Goal: Task Accomplishment & Management: Complete application form

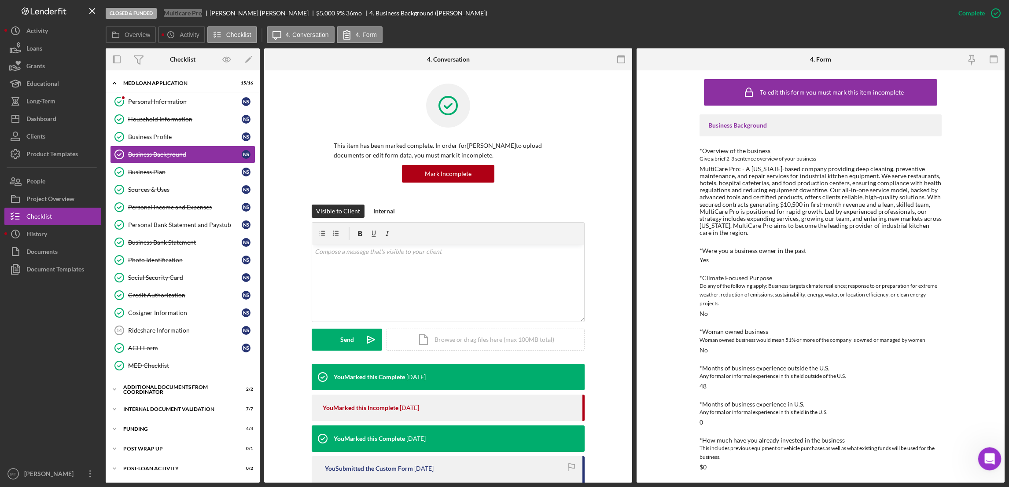
click at [989, 455] on icon "Open Intercom Messenger" at bounding box center [988, 458] width 15 height 15
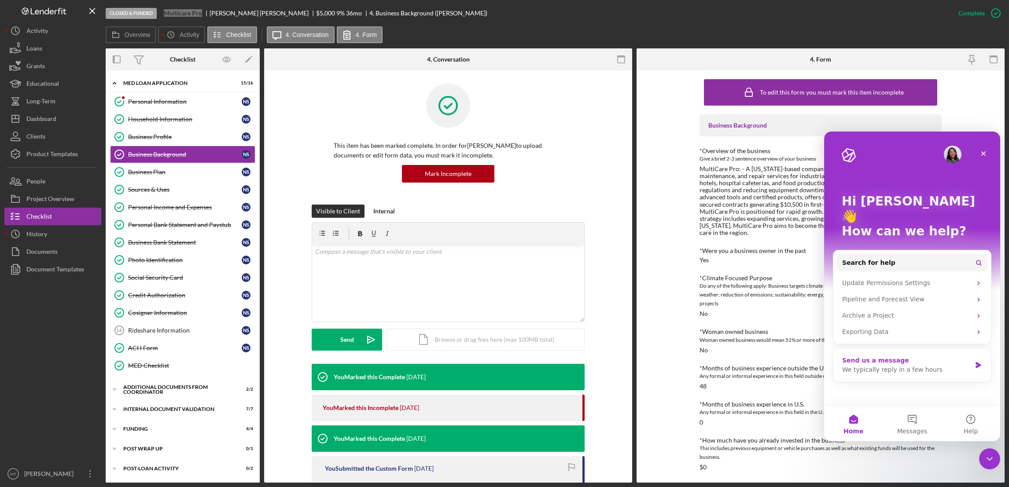
click at [978, 362] on icon "Intercom messenger" at bounding box center [977, 365] width 5 height 6
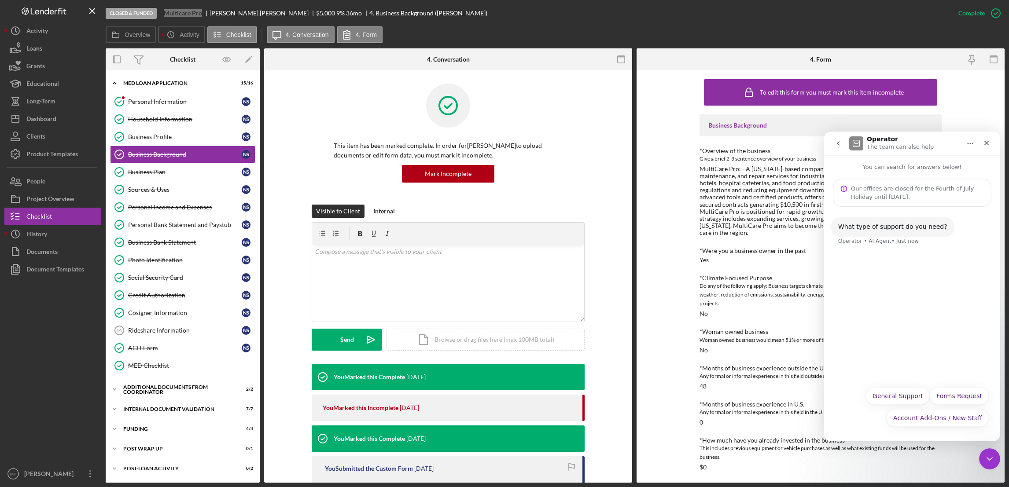
click at [856, 229] on div "What type of support do you need?" at bounding box center [892, 227] width 109 height 9
click at [848, 226] on div "What type of support do you need?" at bounding box center [892, 227] width 109 height 9
click at [897, 395] on button "General Support" at bounding box center [898, 396] width 64 height 18
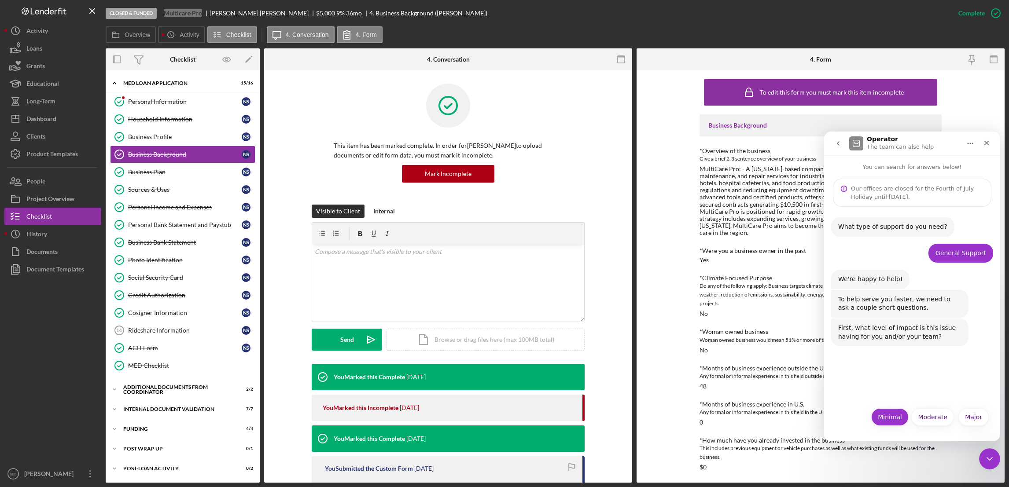
click at [897, 421] on button "Minimal" at bounding box center [889, 417] width 37 height 18
click at [907, 421] on div "Intercom messenger" at bounding box center [911, 415] width 161 height 14
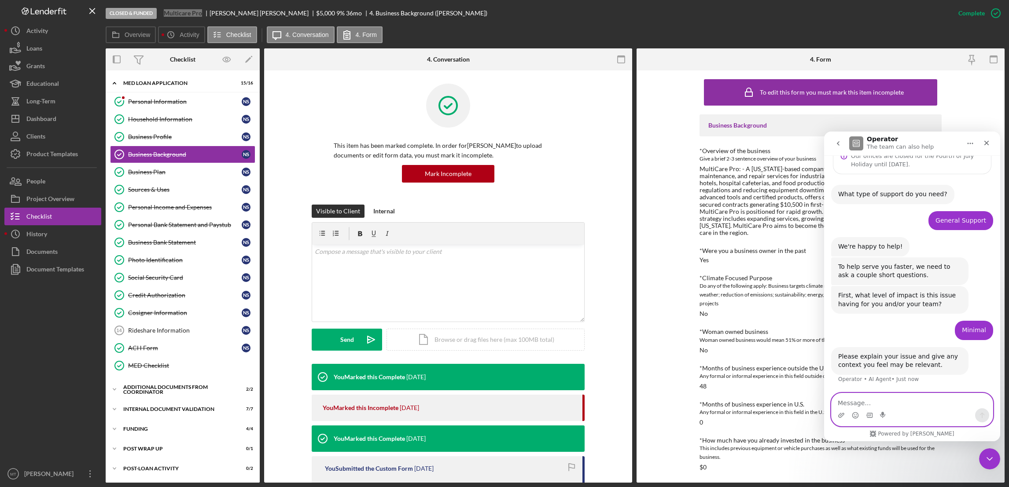
click at [875, 403] on textarea "Message…" at bounding box center [911, 400] width 161 height 15
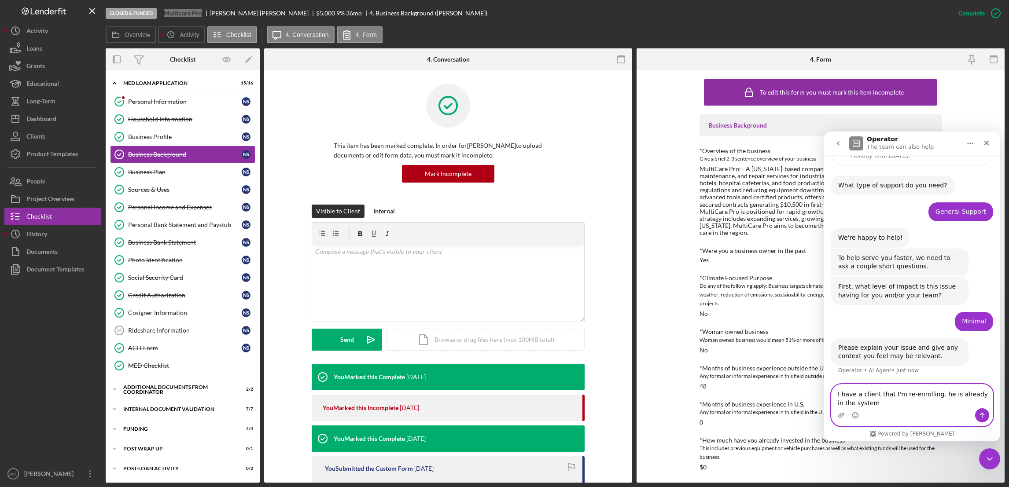
click at [865, 403] on textarea "I have a client that I'm re-enrolling. he is already in the system" at bounding box center [911, 397] width 161 height 24
type textarea "I have a client that I'm re-enrolling. he is already in the system how can I ac…"
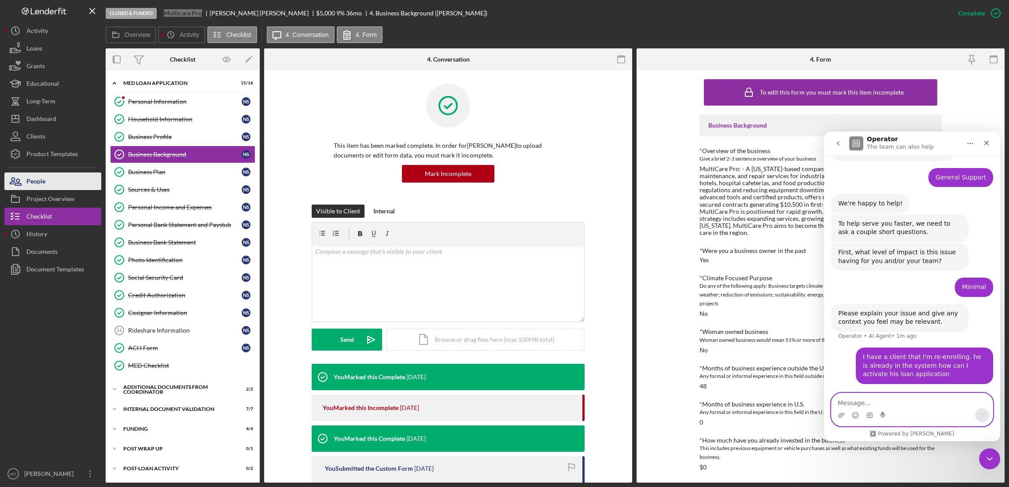
scroll to position [105, 0]
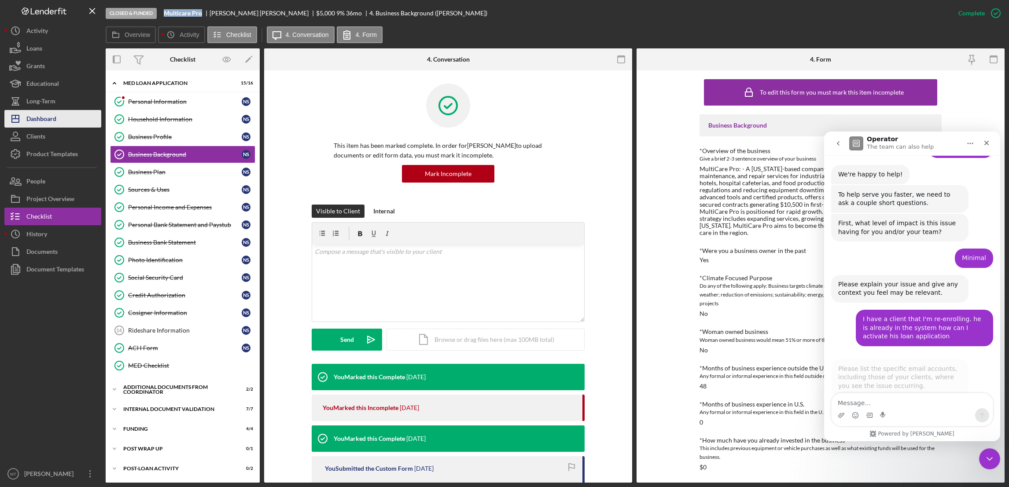
click at [62, 114] on button "Icon/Dashboard Dashboard" at bounding box center [52, 119] width 97 height 18
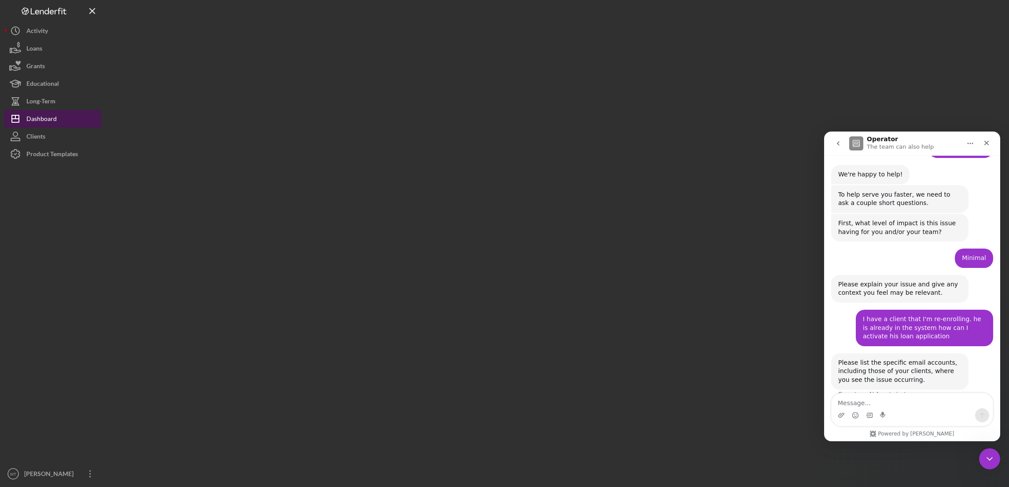
scroll to position [120, 0]
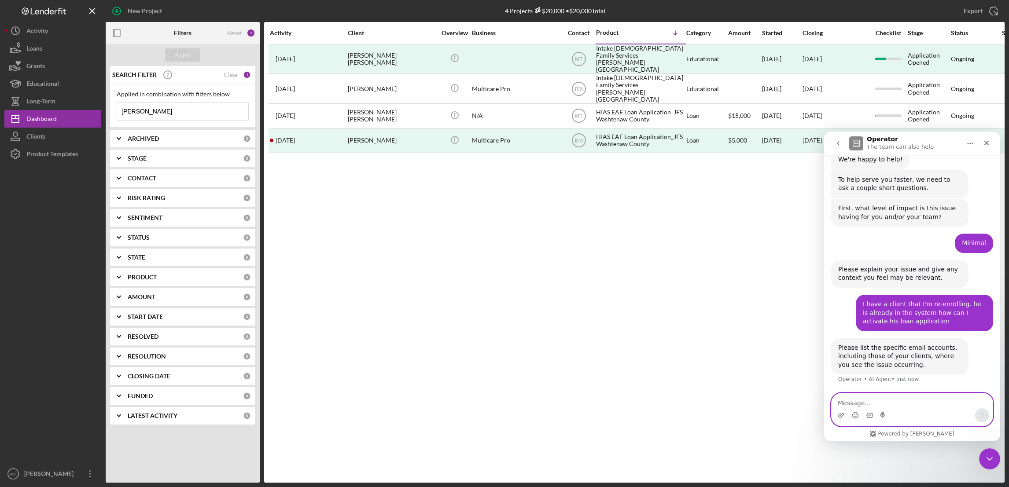
click at [887, 401] on textarea "Message…" at bounding box center [911, 400] width 161 height 15
type textarea "my client's email is [EMAIL_ADDRESS][DOMAIN_NAME]"
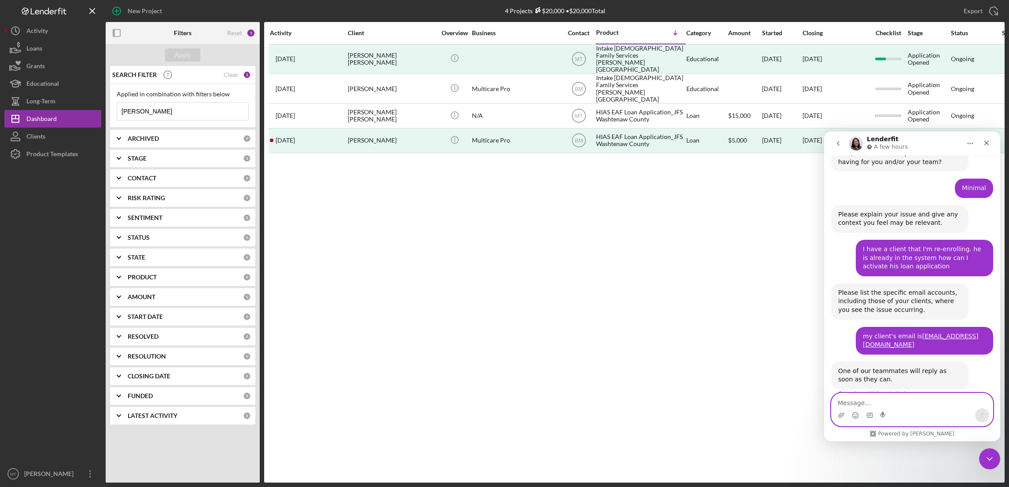
scroll to position [205, 0]
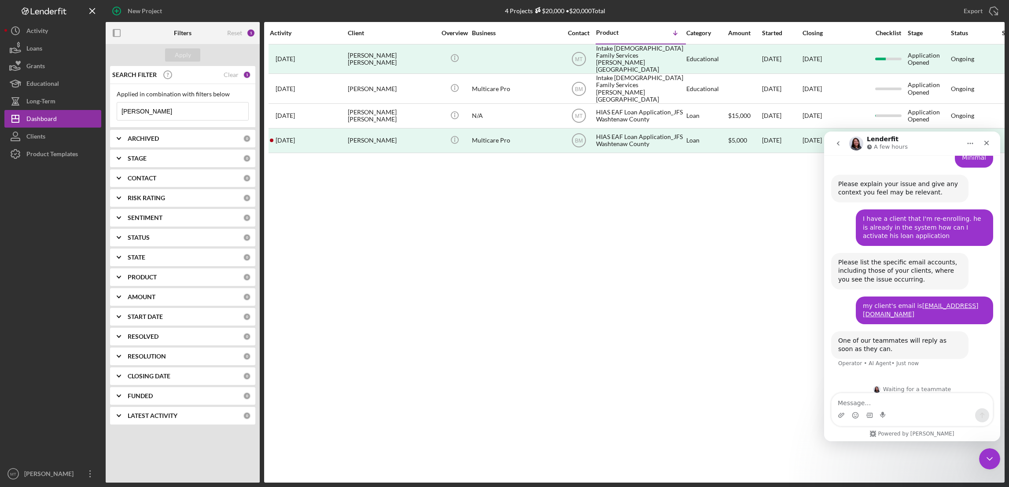
click at [159, 107] on input "[PERSON_NAME]" at bounding box center [182, 112] width 131 height 18
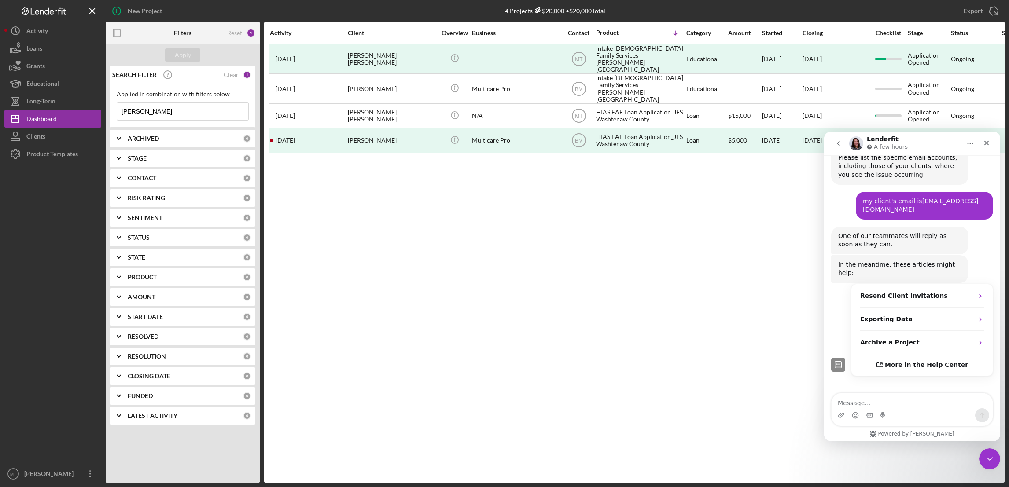
scroll to position [310, 0]
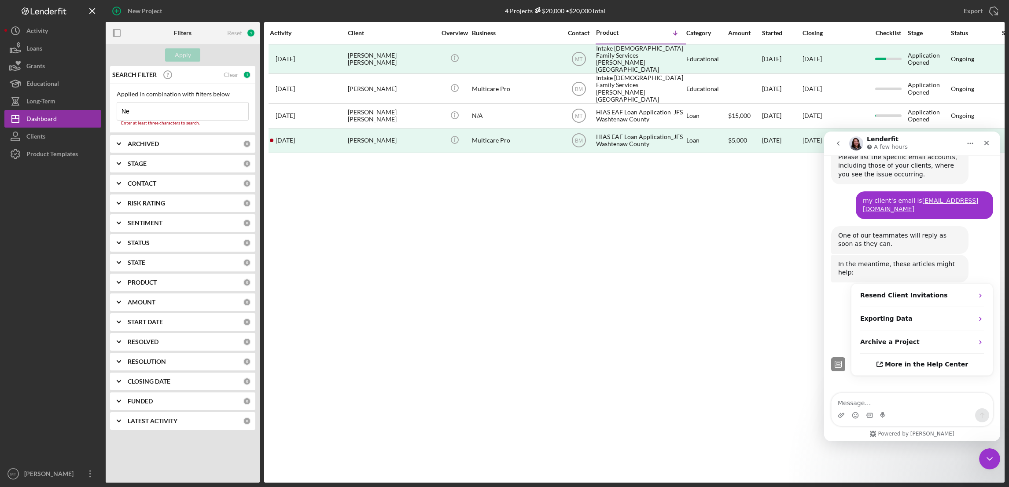
type input "N"
type input "sulayman"
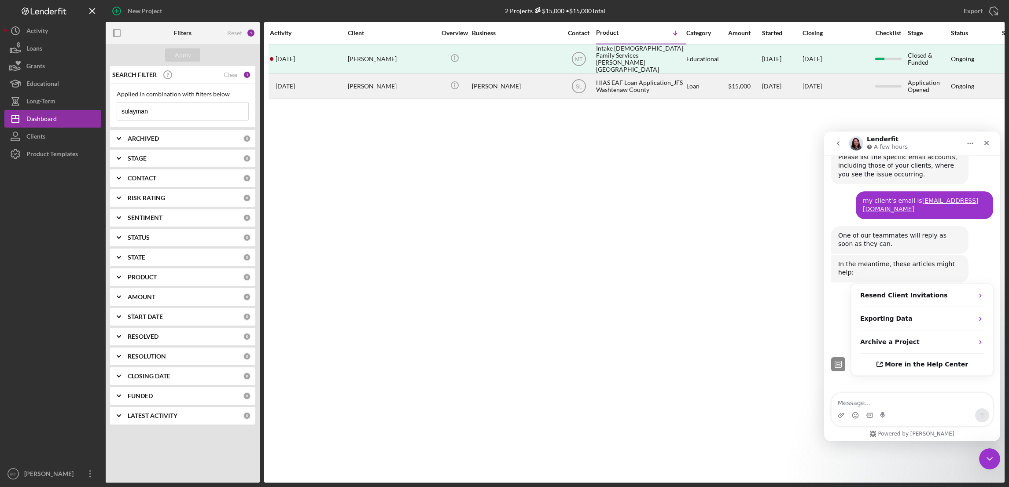
click at [624, 79] on div "HIAS EAF Loan Application_JFS Washtenaw County" at bounding box center [640, 85] width 88 height 23
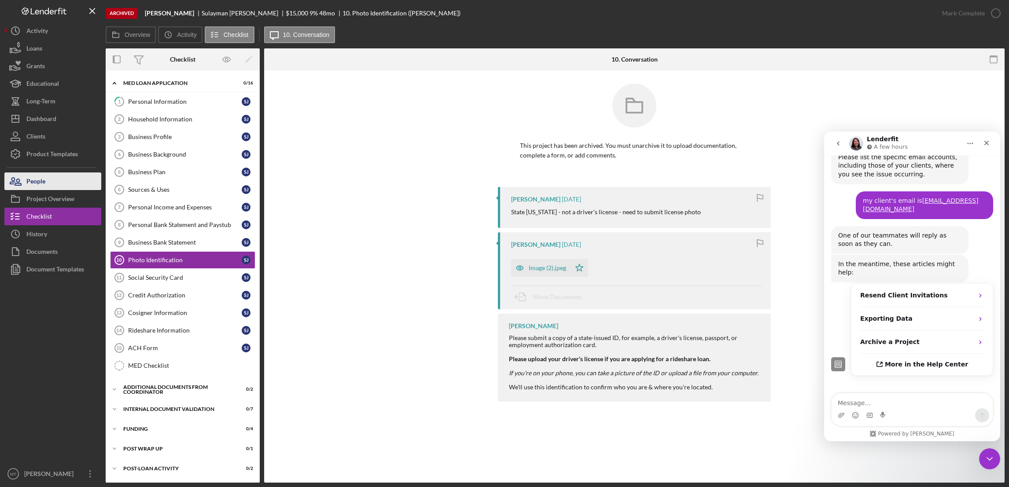
click at [48, 180] on button "People" at bounding box center [52, 182] width 97 height 18
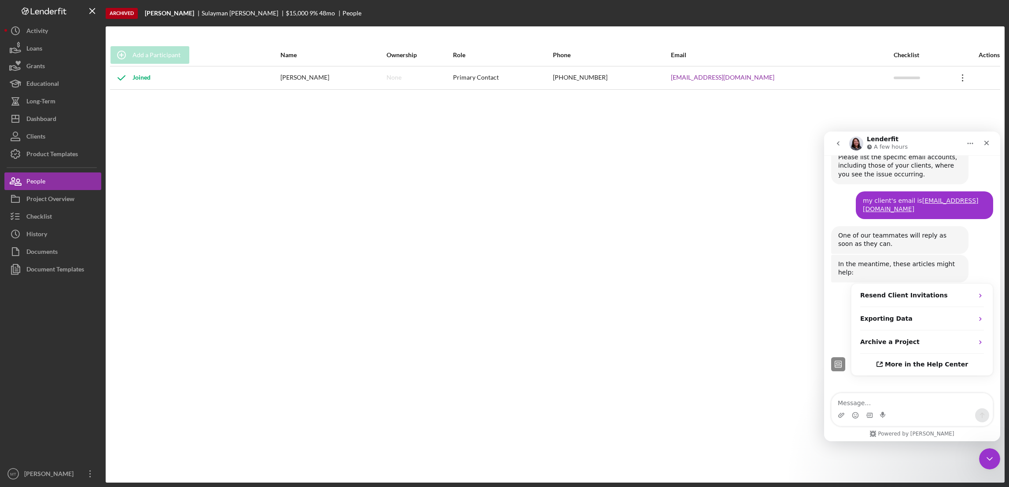
click at [951, 77] on icon "Icon/Overflow" at bounding box center [962, 78] width 22 height 22
click at [327, 77] on div "[PERSON_NAME]" at bounding box center [332, 78] width 105 height 22
click at [870, 404] on textarea "Message…" at bounding box center [911, 400] width 161 height 15
click at [884, 292] on strong "Resend Client Invitations" at bounding box center [904, 295] width 88 height 7
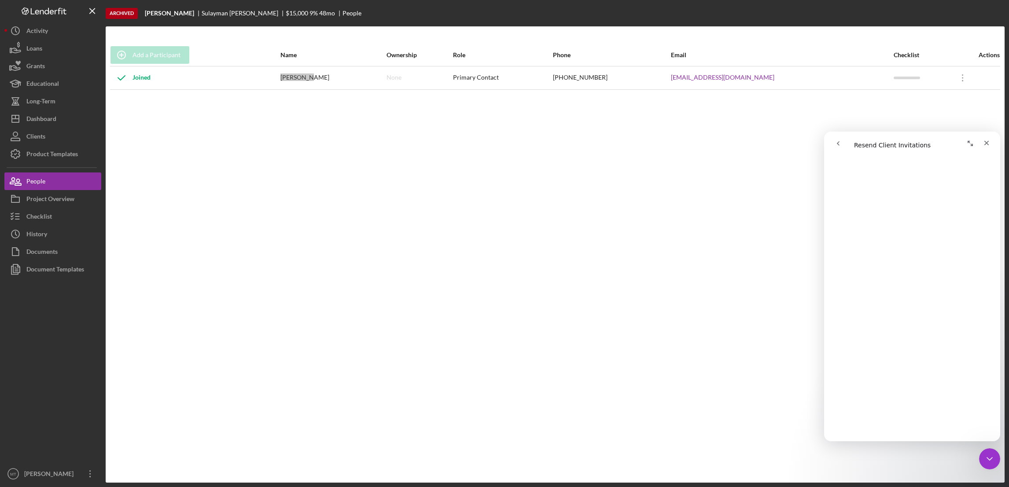
scroll to position [154, 0]
click at [52, 197] on div "Project Overview" at bounding box center [50, 200] width 48 height 20
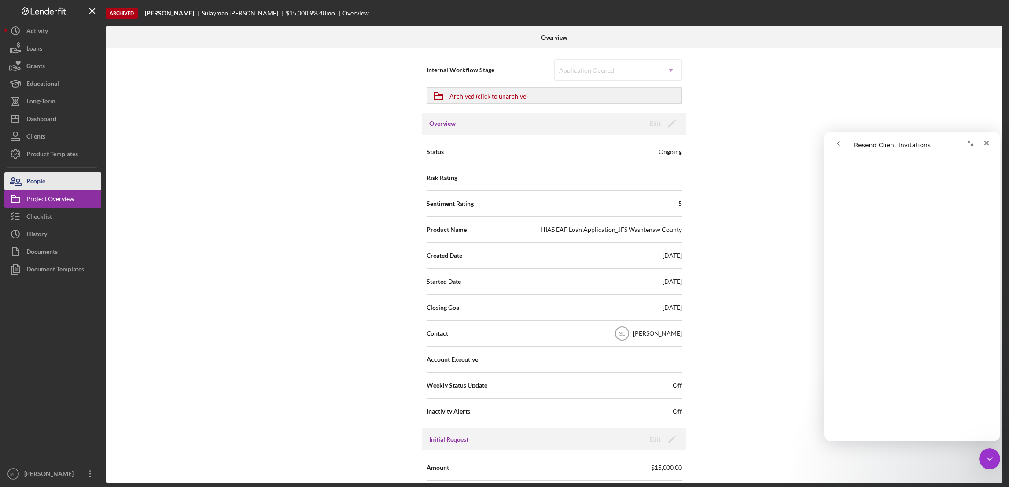
click at [44, 180] on div "People" at bounding box center [35, 183] width 19 height 20
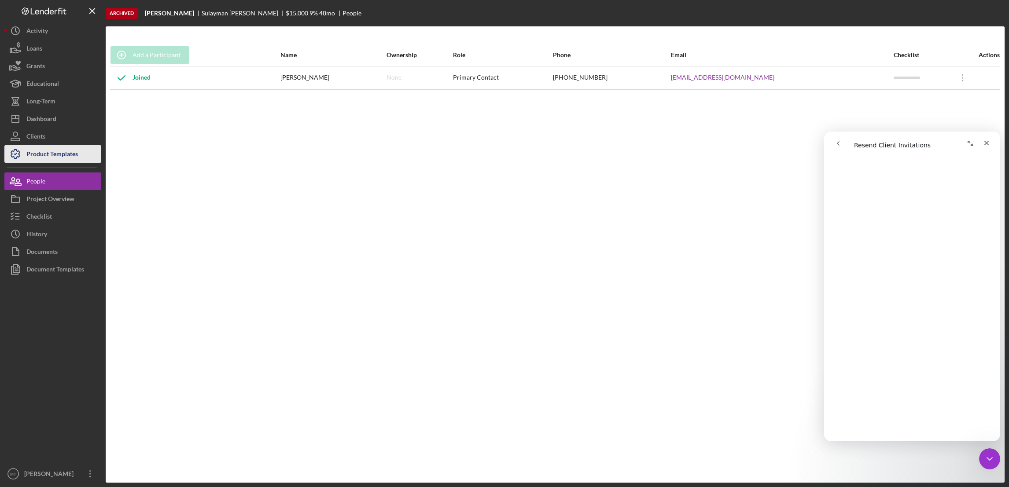
click at [55, 154] on div "Product Templates" at bounding box center [51, 155] width 51 height 20
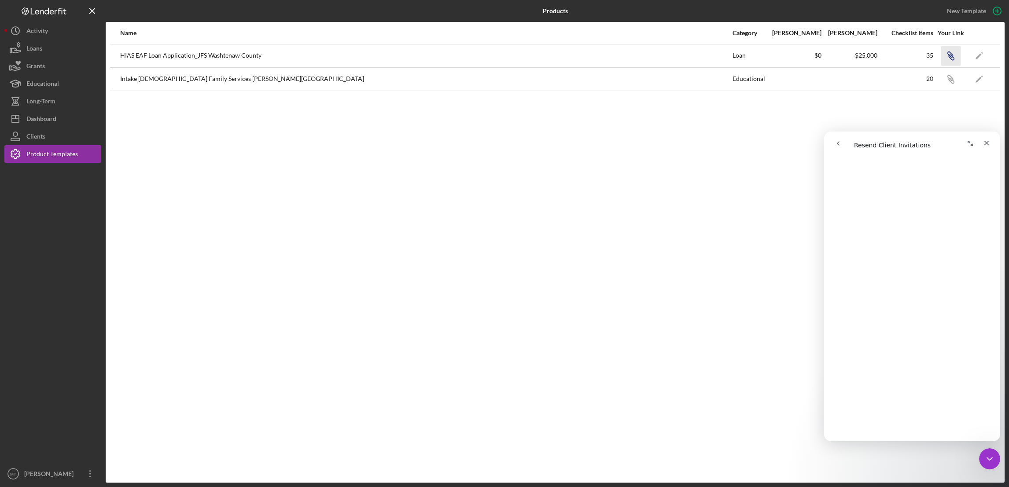
click at [952, 53] on icon "Icon/Link" at bounding box center [950, 56] width 20 height 20
click at [48, 124] on div "Dashboard" at bounding box center [41, 120] width 30 height 20
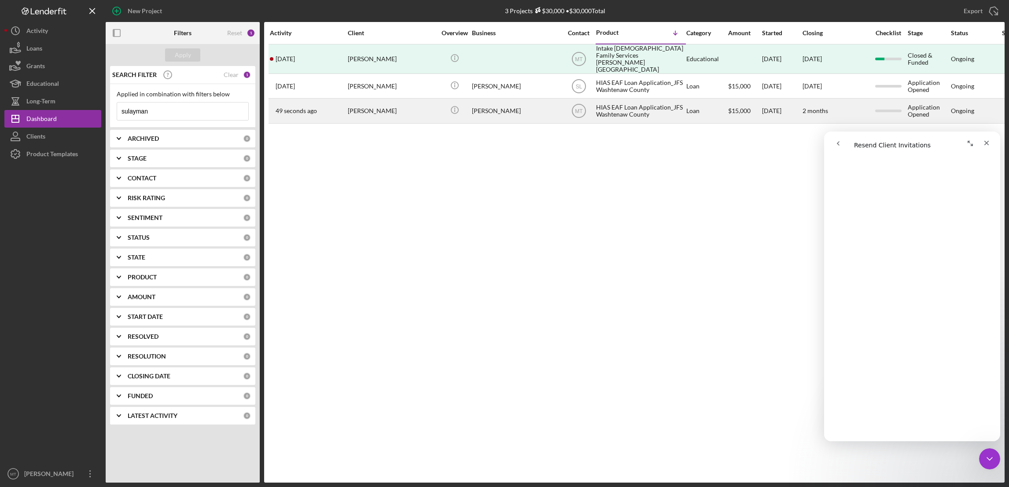
click at [606, 102] on div "HIAS EAF Loan Application_JFS Washtenaw County" at bounding box center [640, 110] width 88 height 23
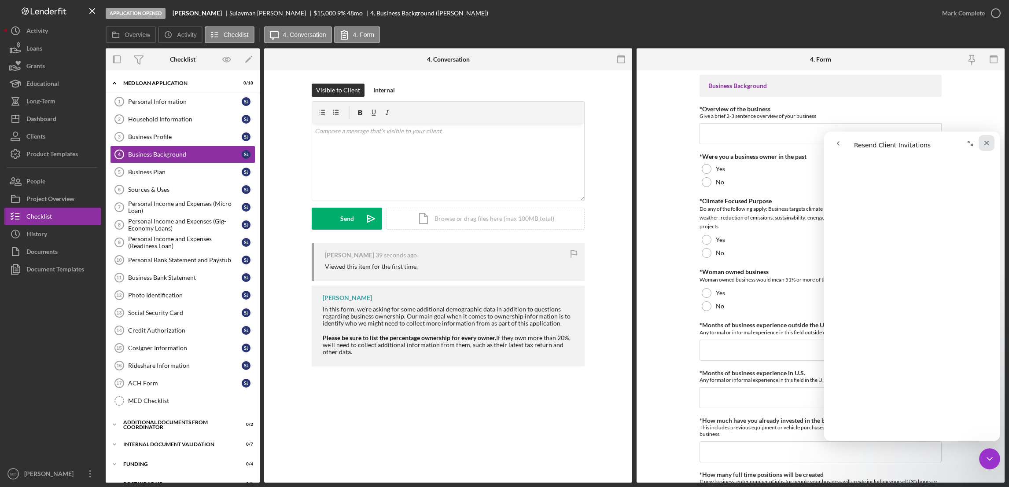
click at [985, 144] on icon "Close" at bounding box center [986, 143] width 5 height 5
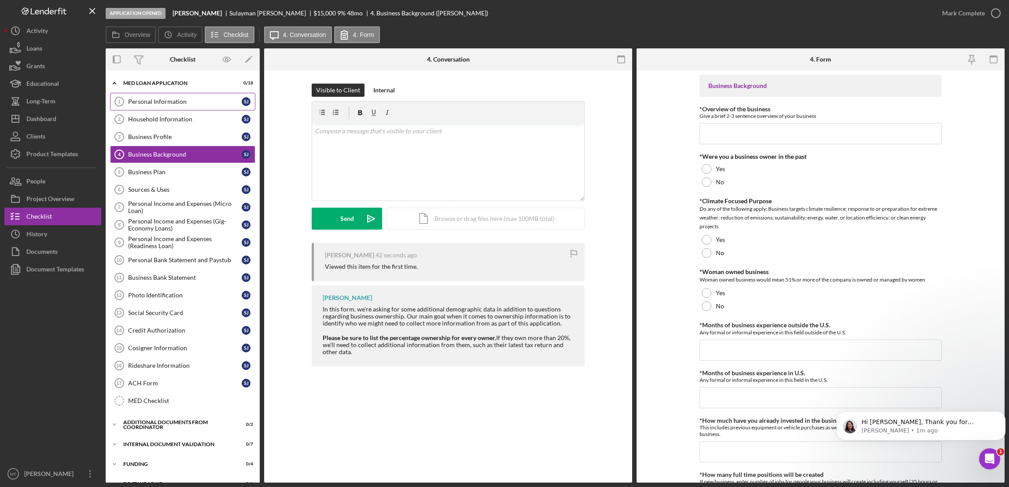
click at [174, 103] on div "Personal Information" at bounding box center [185, 101] width 114 height 7
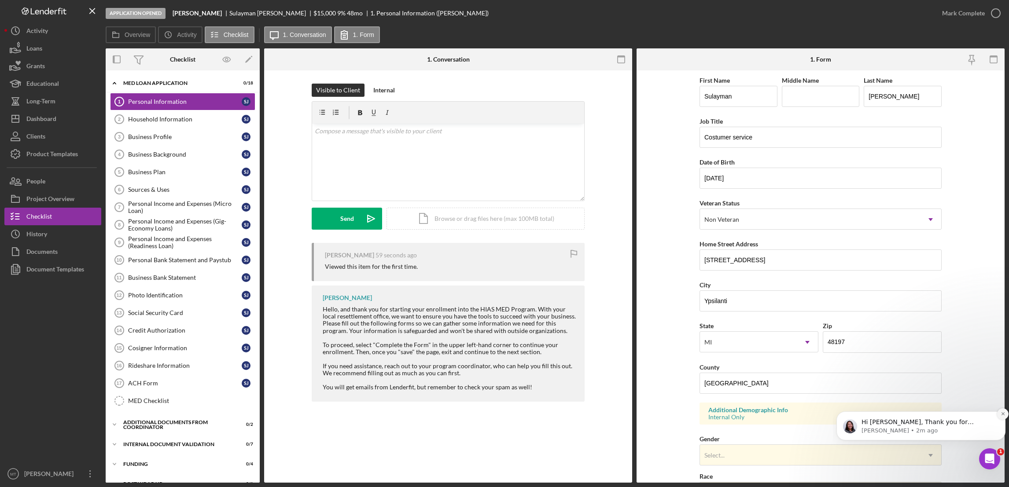
click at [1002, 411] on icon "Dismiss notification" at bounding box center [1002, 413] width 5 height 5
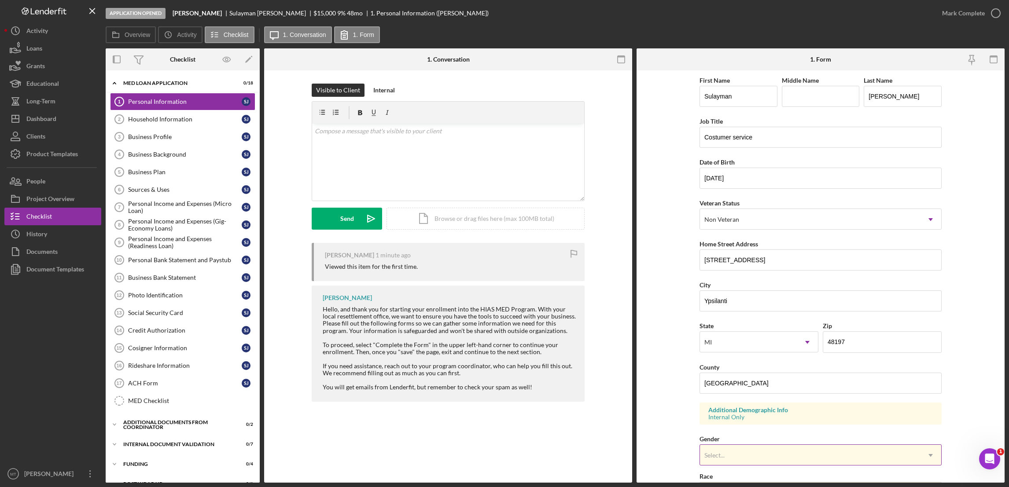
click at [930, 457] on icon "Icon/Dropdown Arrow" at bounding box center [930, 455] width 21 height 21
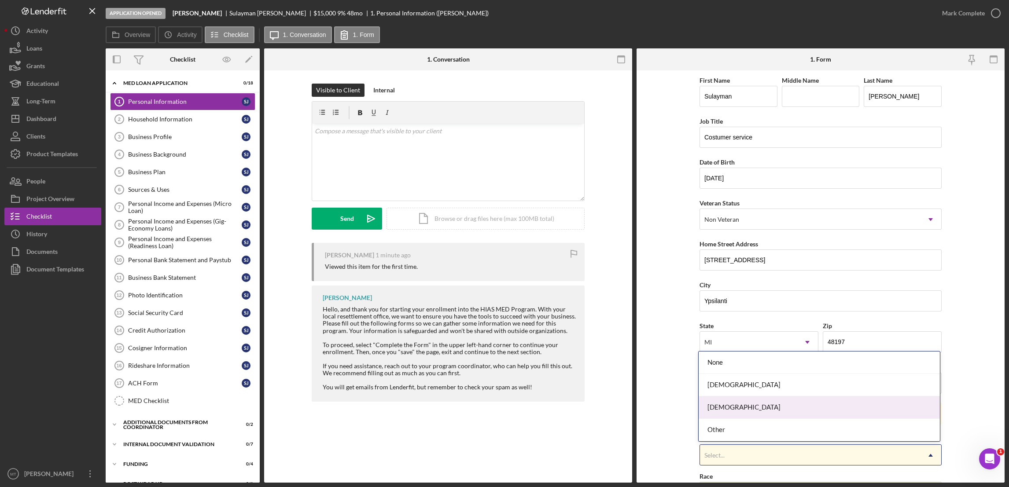
click at [796, 408] on div "[DEMOGRAPHIC_DATA]" at bounding box center [818, 407] width 241 height 22
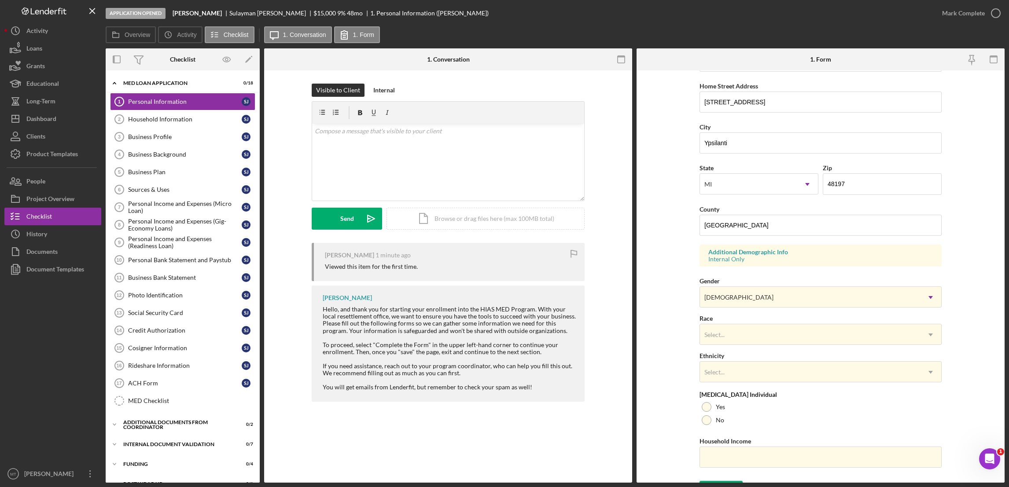
scroll to position [176, 0]
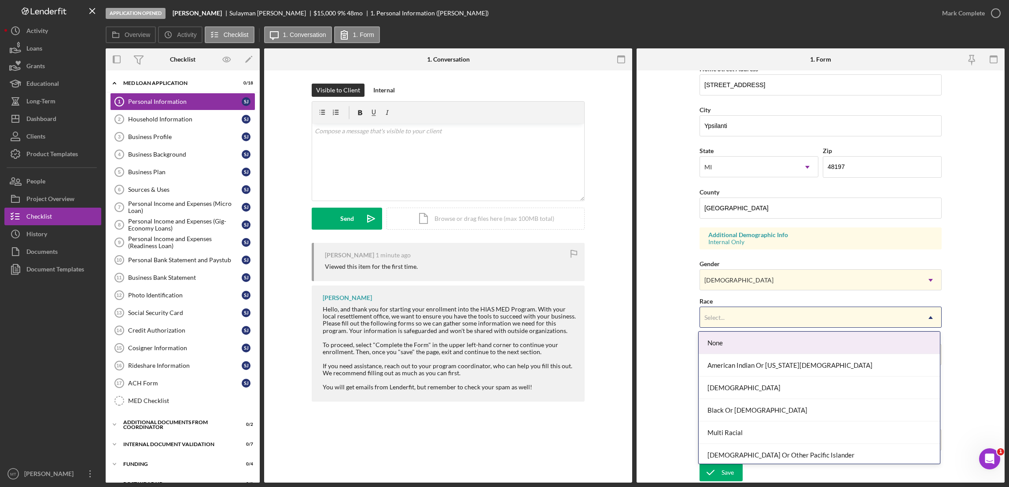
click at [932, 321] on icon "Icon/Dropdown Arrow" at bounding box center [930, 317] width 21 height 21
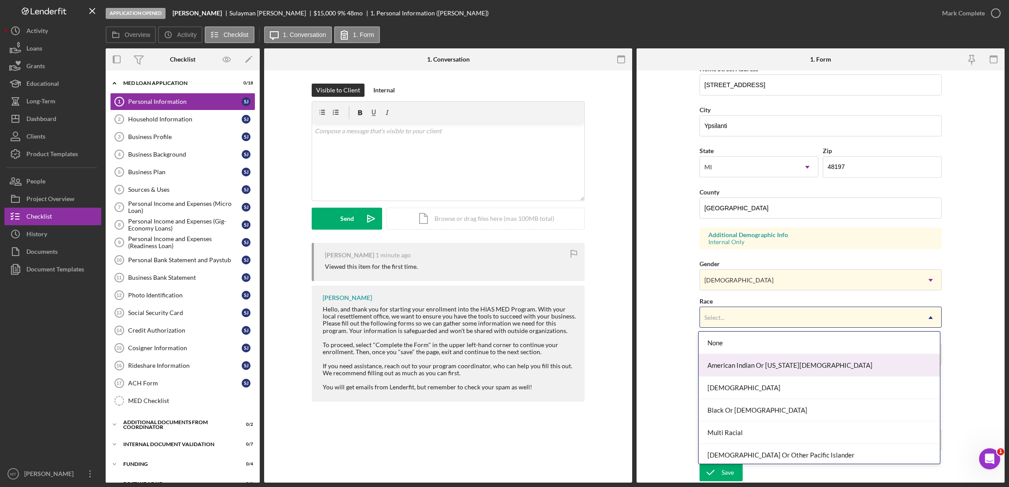
click at [788, 370] on div "American Indian Or [US_STATE][DEMOGRAPHIC_DATA]" at bounding box center [818, 365] width 241 height 22
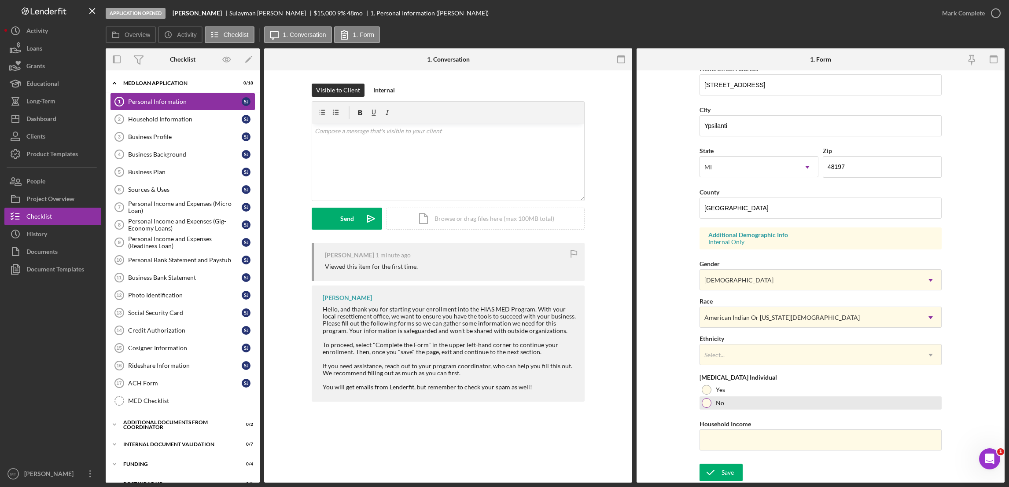
click at [704, 405] on div at bounding box center [706, 403] width 10 height 10
click at [722, 437] on input "Household Income" at bounding box center [820, 439] width 242 height 21
type input "$32,000"
click at [992, 457] on icon "Open Intercom Messenger" at bounding box center [988, 458] width 15 height 15
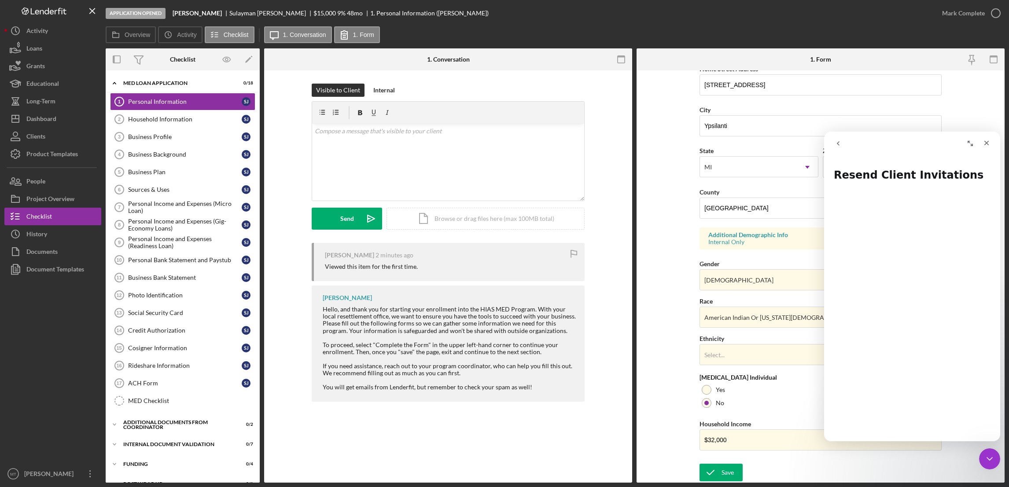
click at [843, 142] on button "go back" at bounding box center [837, 143] width 17 height 17
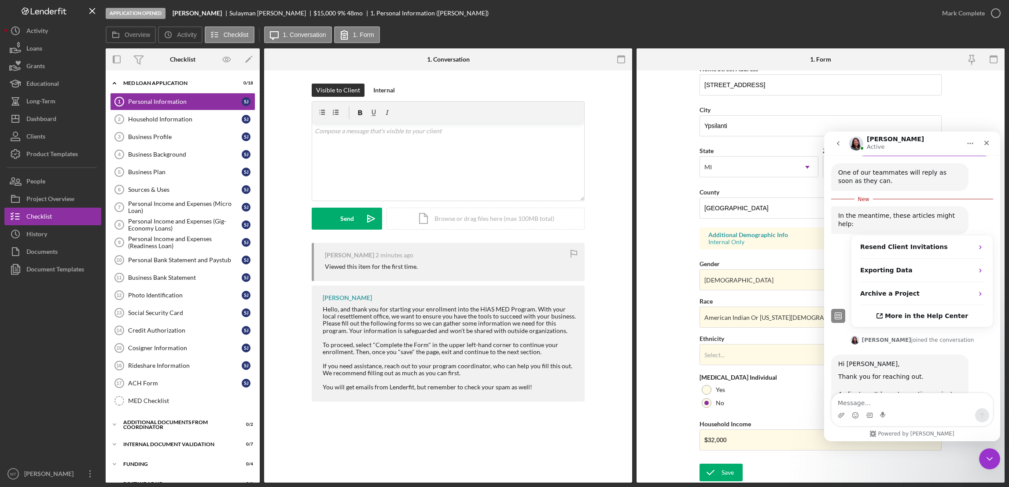
scroll to position [404, 0]
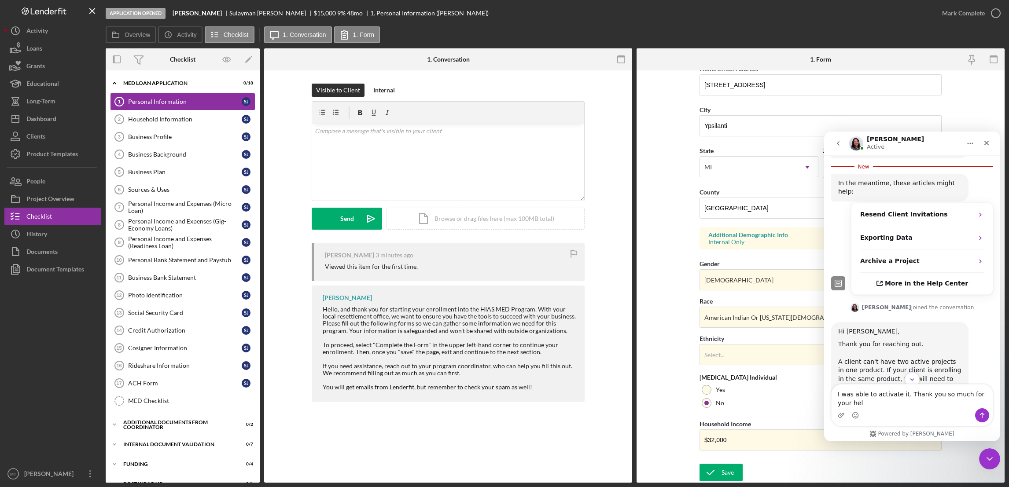
type textarea "I was able to activate it. Thank you so much for your help"
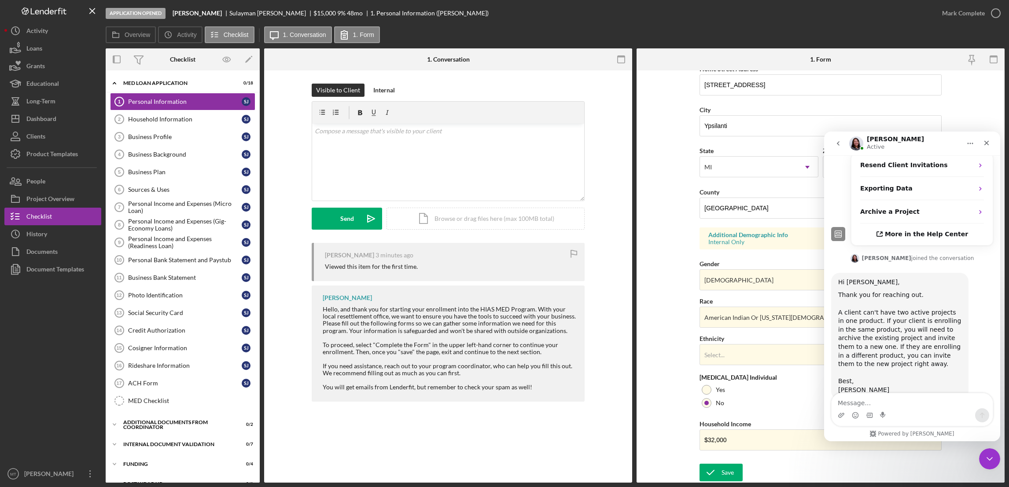
scroll to position [474, 0]
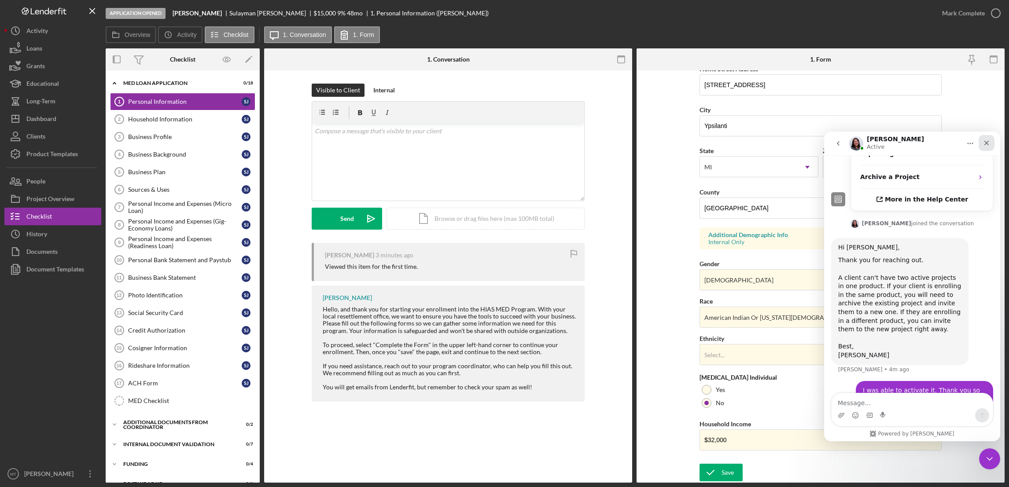
click at [986, 144] on icon "Close" at bounding box center [986, 142] width 7 height 7
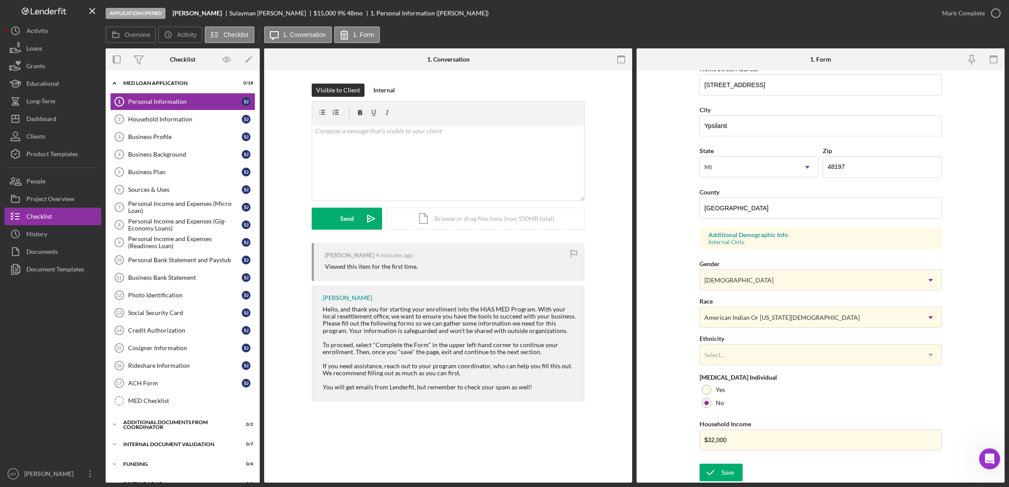
scroll to position [508, 0]
click at [725, 470] on div "Save" at bounding box center [727, 473] width 12 height 18
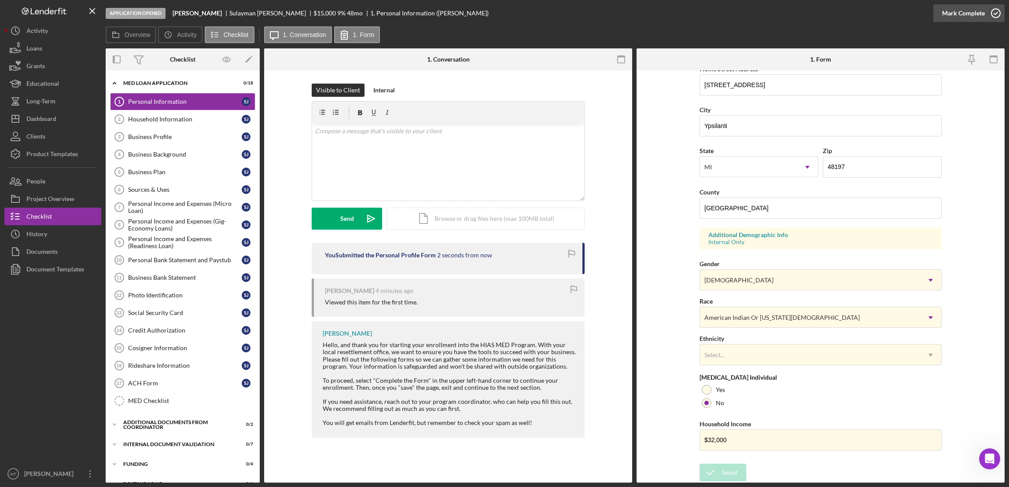
click at [962, 16] on div "Mark Complete" at bounding box center [963, 13] width 43 height 18
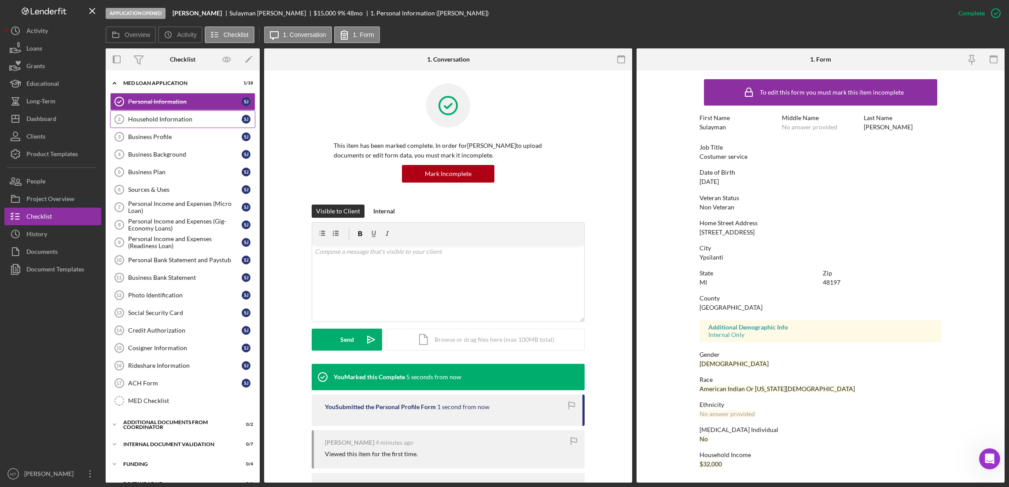
scroll to position [474, 0]
click at [154, 122] on div "Household Information" at bounding box center [185, 119] width 114 height 7
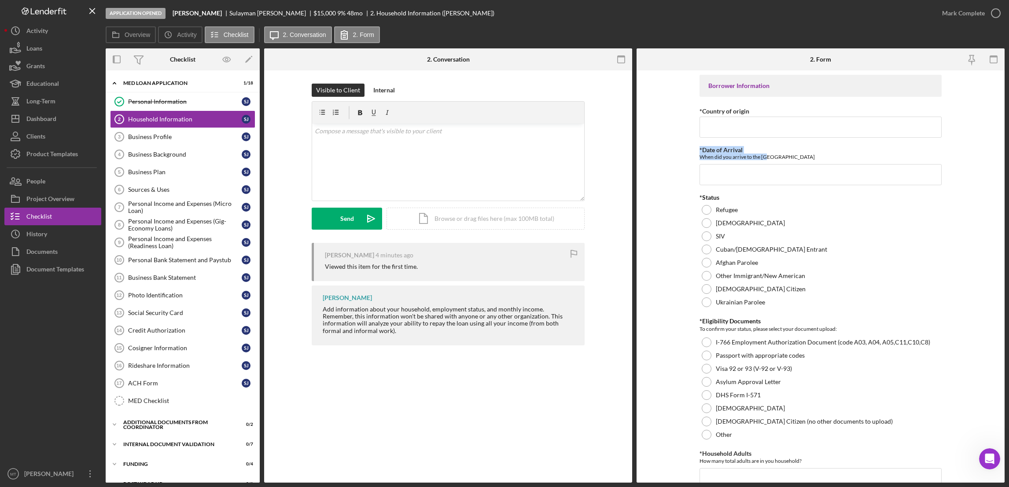
drag, startPoint x: 1001, startPoint y: 155, endPoint x: 1004, endPoint y: 104, distance: 51.6
click at [1004, 104] on form "Borrower Information *Country of origin *Date of Arrival When did you arrive to…" at bounding box center [820, 276] width 368 height 412
click at [769, 174] on input "*Date of Arrival" at bounding box center [820, 174] width 242 height 21
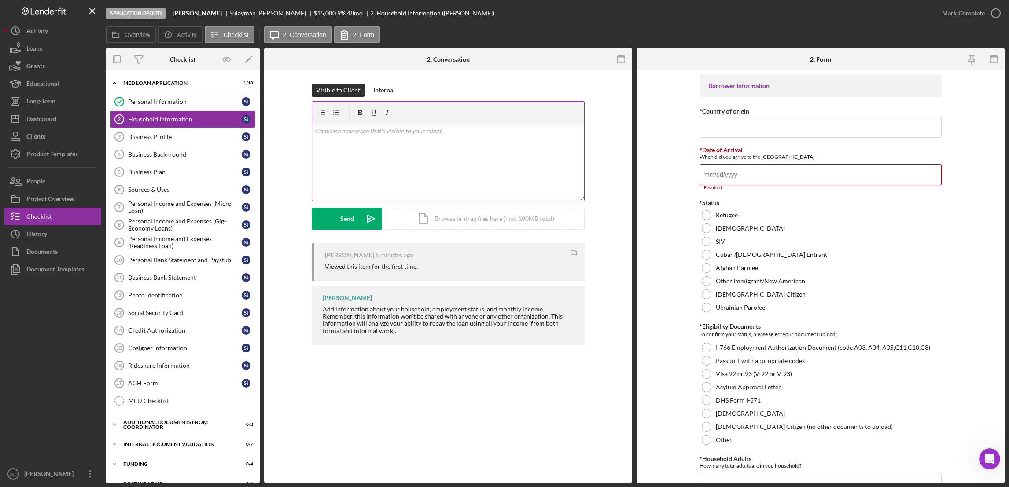
paste input "[DATE]"
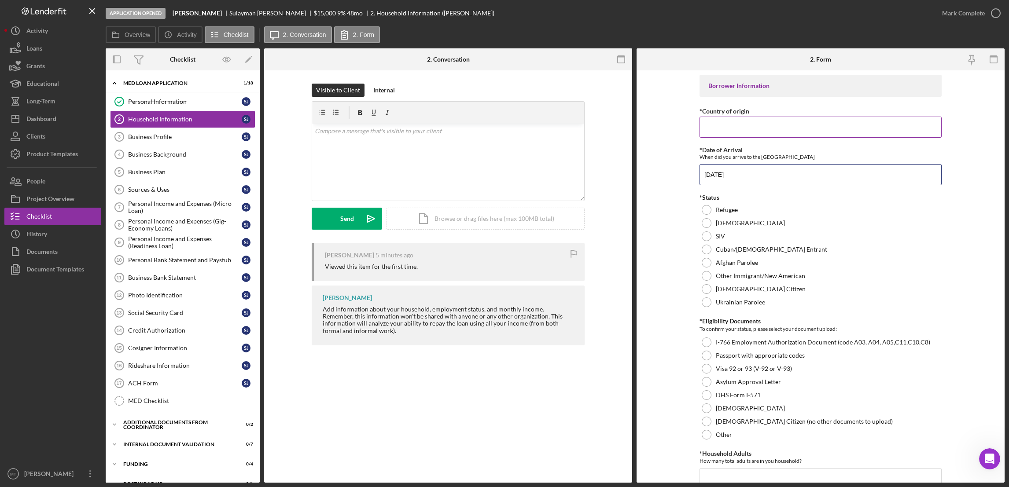
type input "[DATE]"
paste input "[DATE]"
drag, startPoint x: 747, startPoint y: 124, endPoint x: 690, endPoint y: 126, distance: 57.2
click at [690, 126] on form "Borrower Information *Country of origin [DATE] *Date of Arrival When did you ar…" at bounding box center [820, 276] width 368 height 412
type input "[GEOGRAPHIC_DATA]"
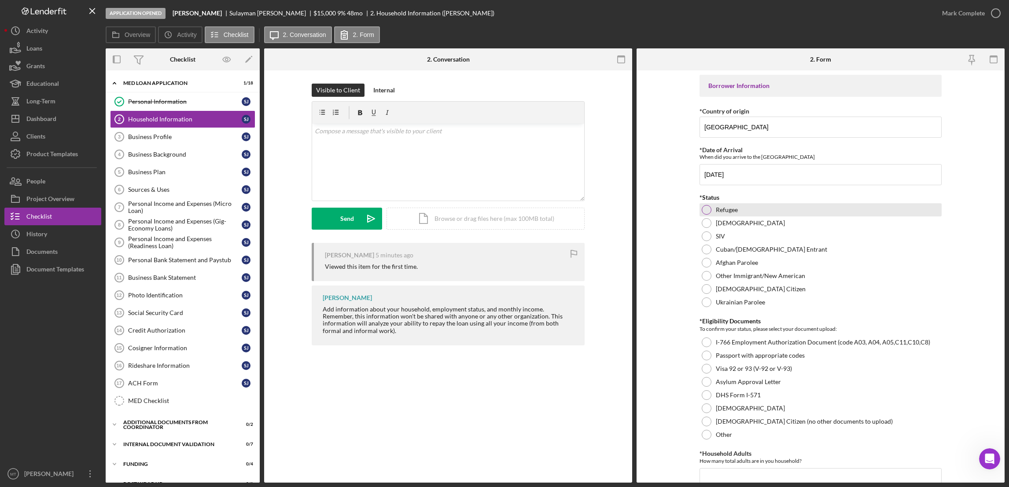
click at [706, 206] on div at bounding box center [706, 210] width 10 height 10
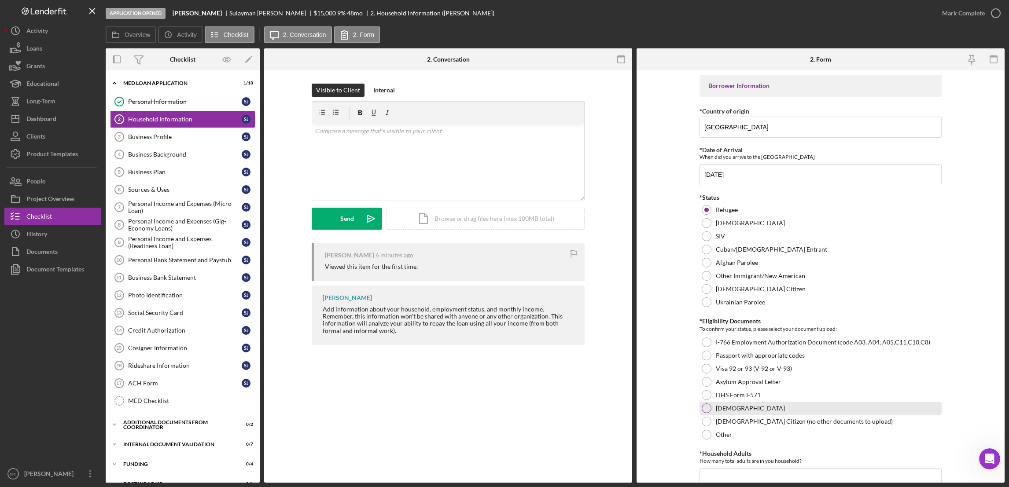
click at [704, 407] on div at bounding box center [706, 409] width 10 height 10
click at [703, 340] on div at bounding box center [706, 343] width 10 height 10
drag, startPoint x: 1002, startPoint y: 172, endPoint x: 977, endPoint y: 175, distance: 25.3
click at [977, 175] on form "Borrower Information *Country of origin [GEOGRAPHIC_DATA] *Date of Arrival When…" at bounding box center [820, 276] width 368 height 412
click at [996, 192] on form "Borrower Information *Country of origin [GEOGRAPHIC_DATA] *Date of Arrival When…" at bounding box center [820, 276] width 368 height 412
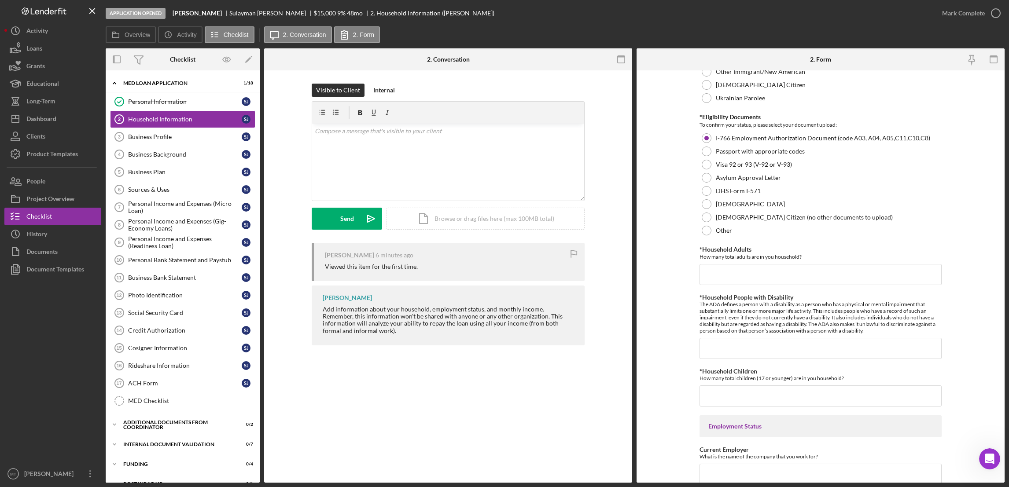
scroll to position [235, 0]
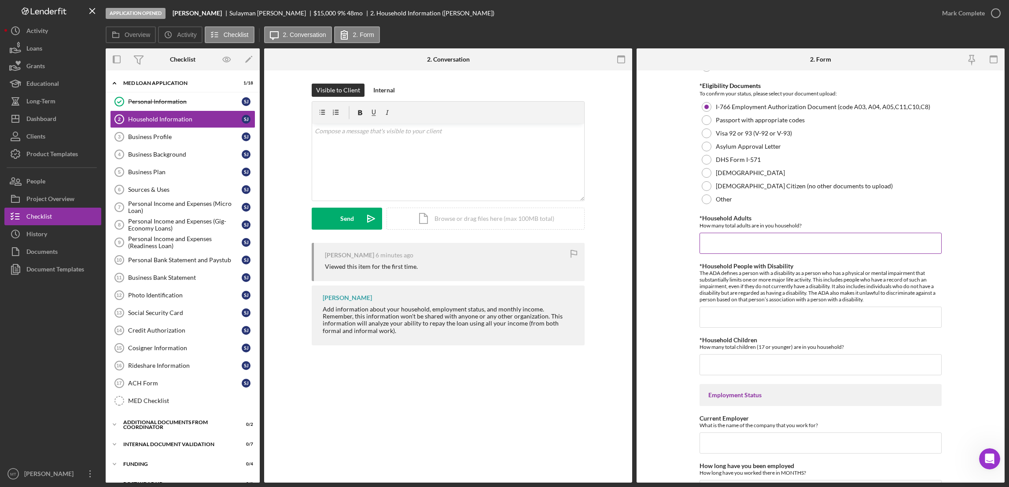
click at [735, 241] on input "*Household Adults" at bounding box center [820, 243] width 242 height 21
type input "3"
click at [726, 316] on input "*Household People with Disability" at bounding box center [820, 317] width 242 height 21
type input "0"
click at [703, 367] on input "*Household Children" at bounding box center [820, 364] width 242 height 21
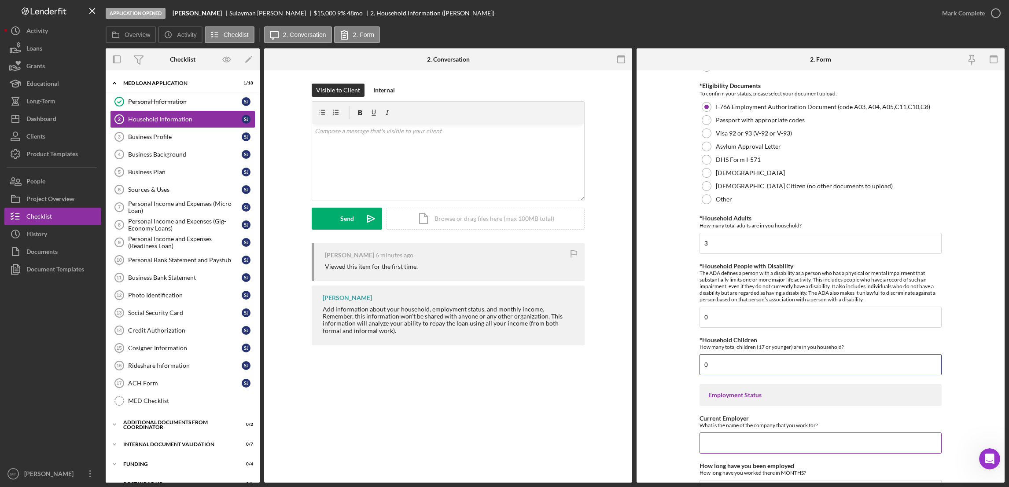
type input "0"
click at [727, 445] on input "Current Employer" at bounding box center [820, 443] width 242 height 21
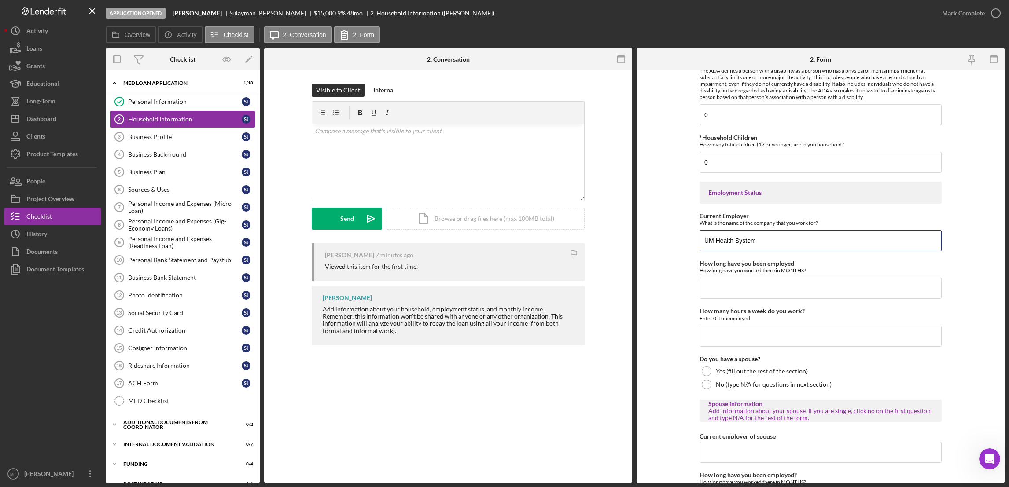
scroll to position [442, 0]
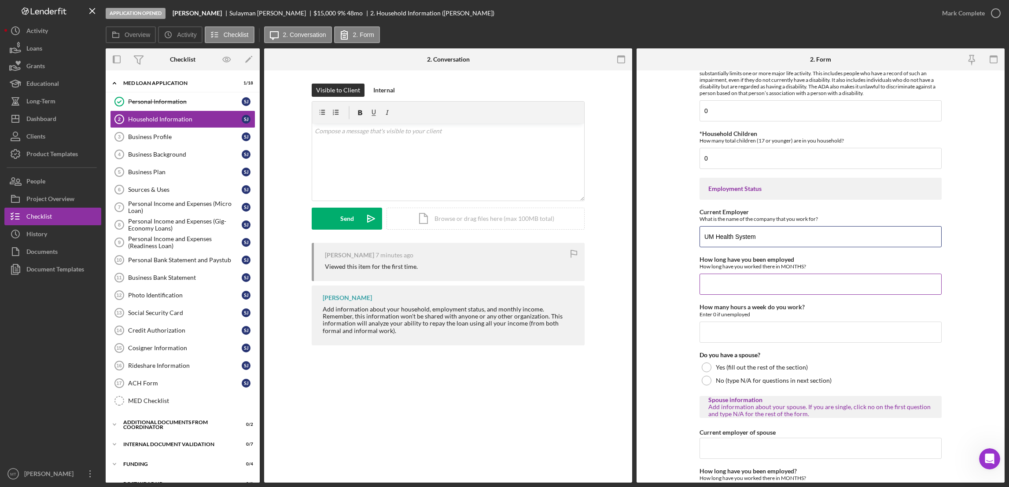
type input "UM Health System"
click at [760, 278] on input "How long have you been employed" at bounding box center [820, 284] width 242 height 21
type input "4"
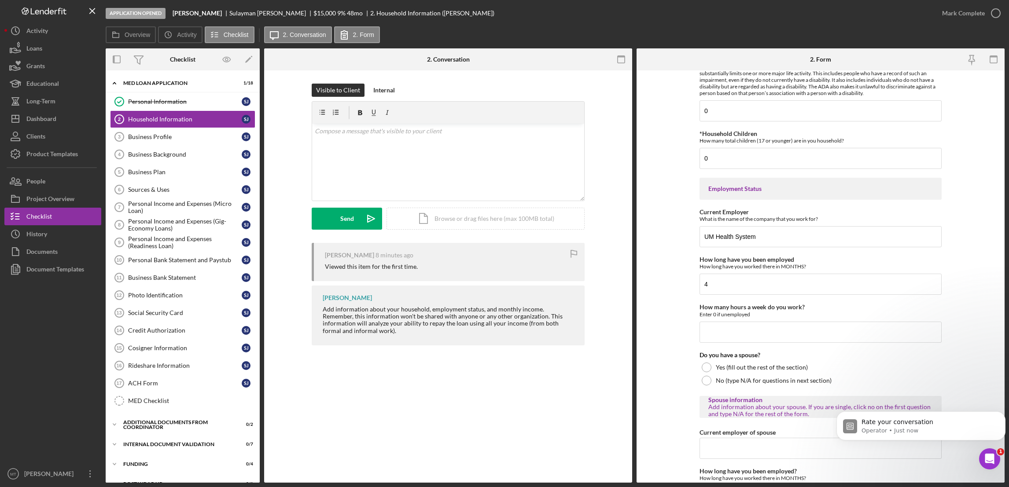
scroll to position [580, 0]
click at [703, 381] on div at bounding box center [706, 381] width 10 height 10
drag, startPoint x: 1004, startPoint y: 258, endPoint x: 1005, endPoint y: 291, distance: 32.6
click at [1005, 291] on div "Application Opened [PERSON_NAME] [PERSON_NAME] $15,000 $15,000 9 % 48 mo 2. Hou…" at bounding box center [504, 243] width 1009 height 487
drag, startPoint x: 955, startPoint y: 305, endPoint x: 962, endPoint y: 335, distance: 31.3
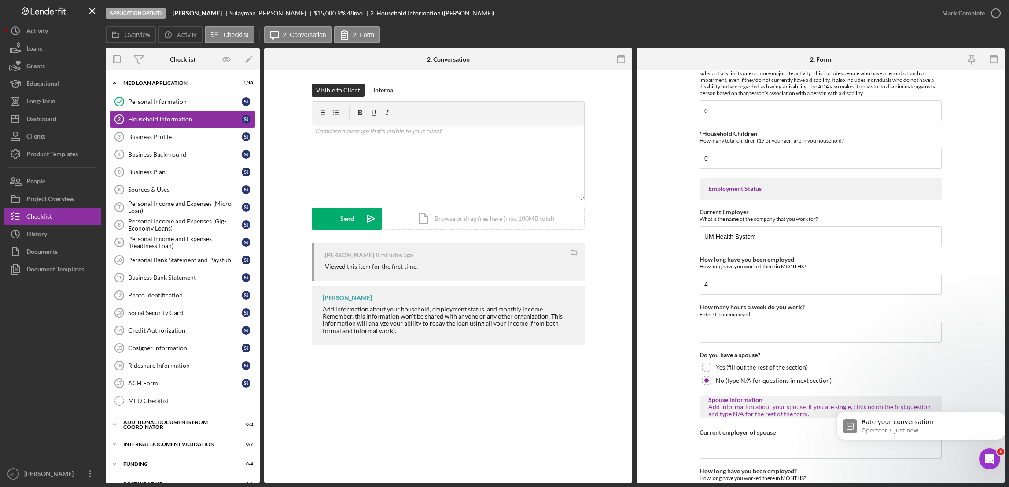
click at [962, 335] on form "Borrower Information *Country of origin [GEOGRAPHIC_DATA] *Date of Arrival When…" at bounding box center [820, 276] width 368 height 412
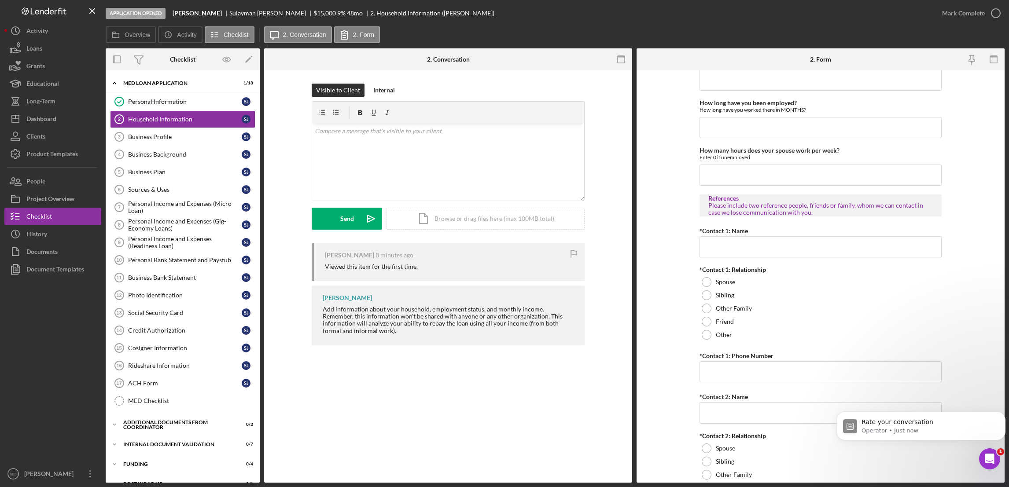
scroll to position [812, 0]
click at [721, 248] on input "*Contact 1: Name" at bounding box center [820, 245] width 242 height 21
type input "Job Tida"
click at [705, 332] on div at bounding box center [706, 333] width 10 height 10
click at [710, 345] on textarea at bounding box center [820, 354] width 242 height 28
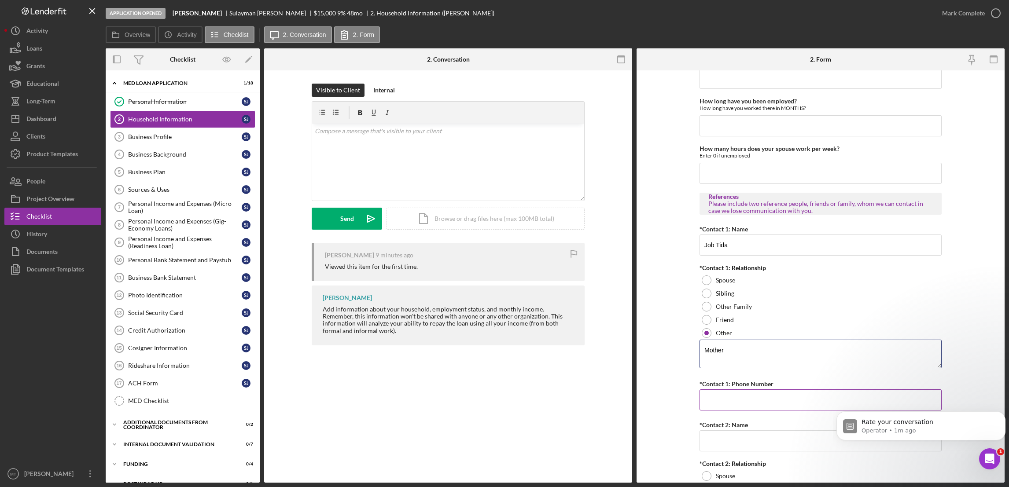
type textarea "Mother"
click at [743, 399] on input "*Contact 1: Phone Number" at bounding box center [820, 399] width 242 height 21
paste input "[PHONE_NUMBER]"
type input "[PHONE_NUMBER]"
click at [759, 442] on input "*Contact 2: Name" at bounding box center [820, 440] width 242 height 21
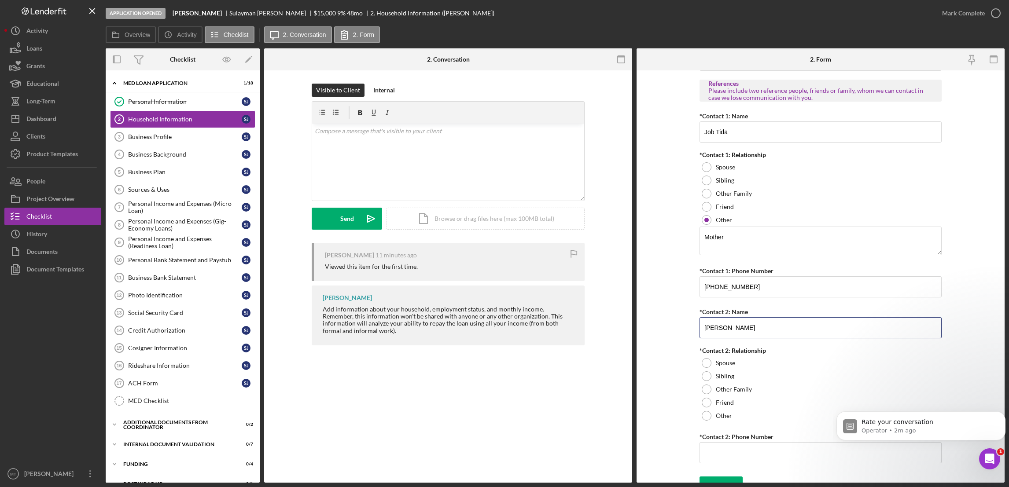
scroll to position [939, 0]
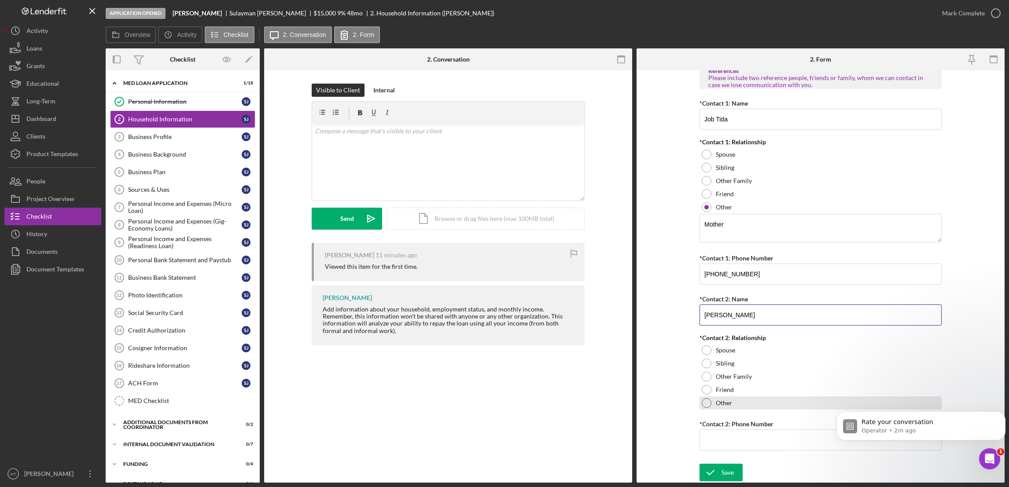
type input "[PERSON_NAME]"
click at [705, 404] on div at bounding box center [706, 403] width 10 height 10
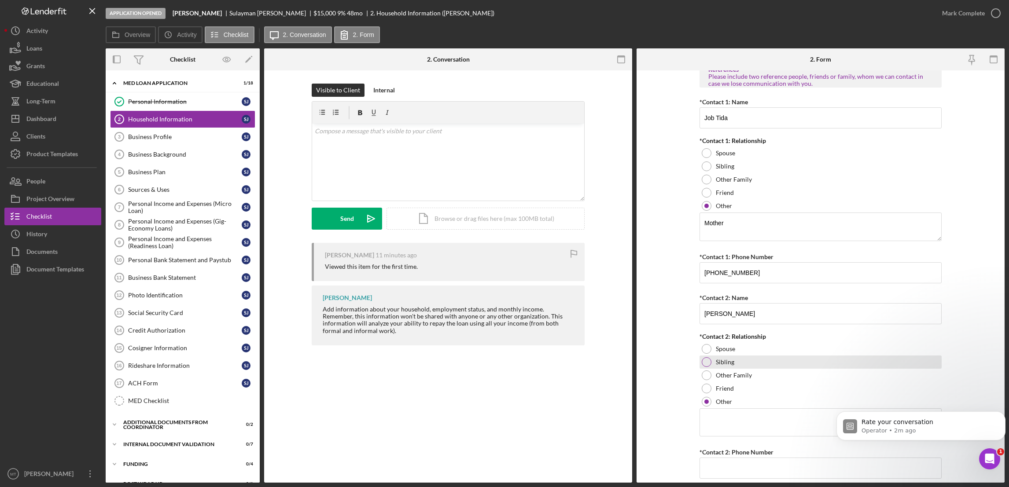
click at [705, 364] on div at bounding box center [706, 362] width 10 height 10
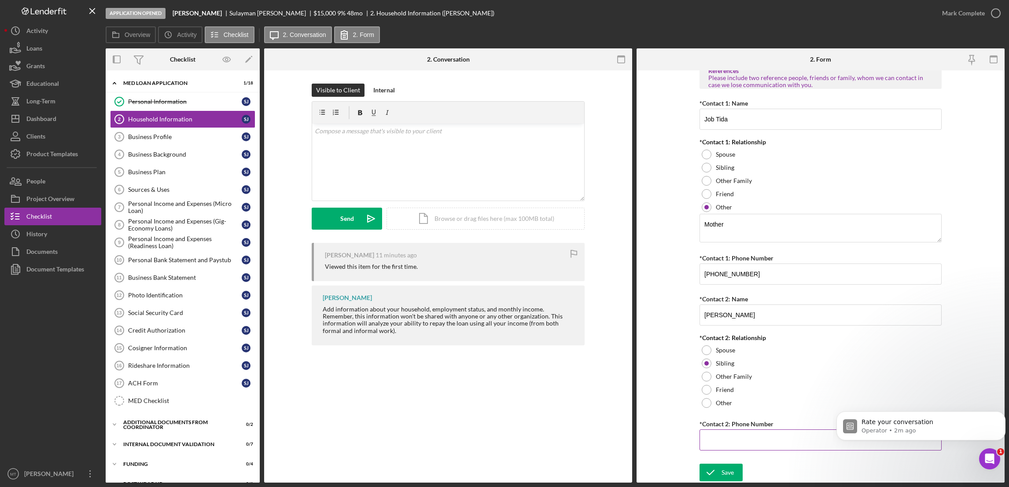
click at [722, 441] on input "*Contact 2: Phone Number" at bounding box center [820, 439] width 242 height 21
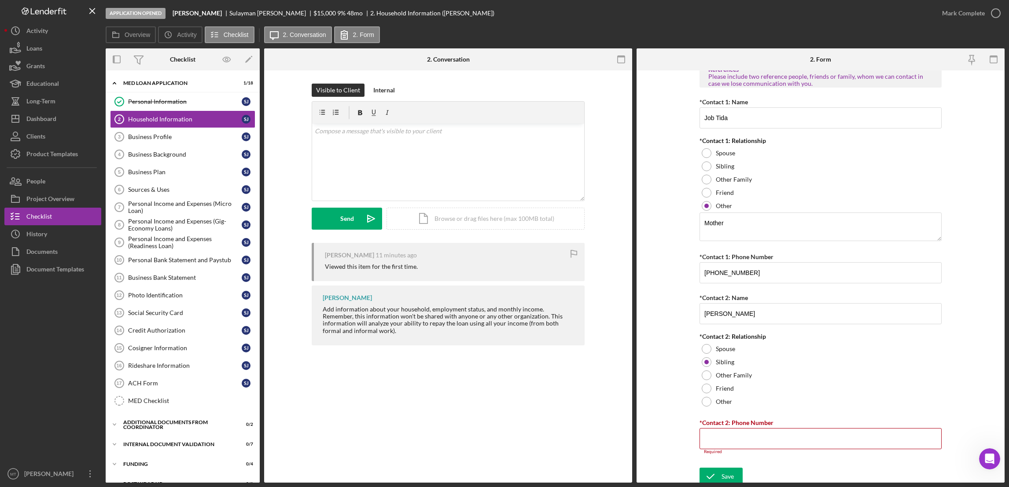
paste input "[PHONE_NUMBER]"
type input "[PHONE_NUMBER]"
click at [710, 470] on icon "submit" at bounding box center [710, 473] width 22 height 22
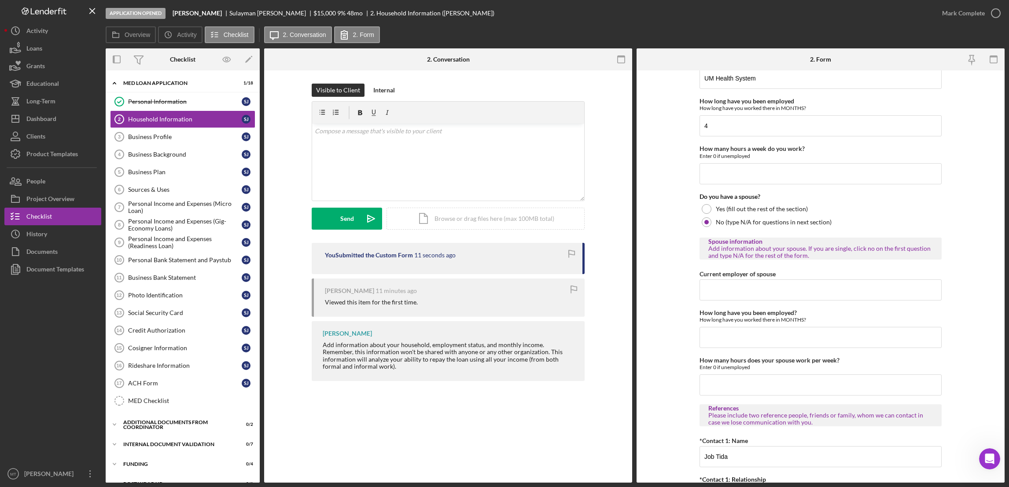
scroll to position [598, 0]
click at [746, 175] on input "How many hours a week do you work?" at bounding box center [820, 175] width 242 height 21
type input "40"
click at [712, 130] on input "4" at bounding box center [820, 127] width 242 height 21
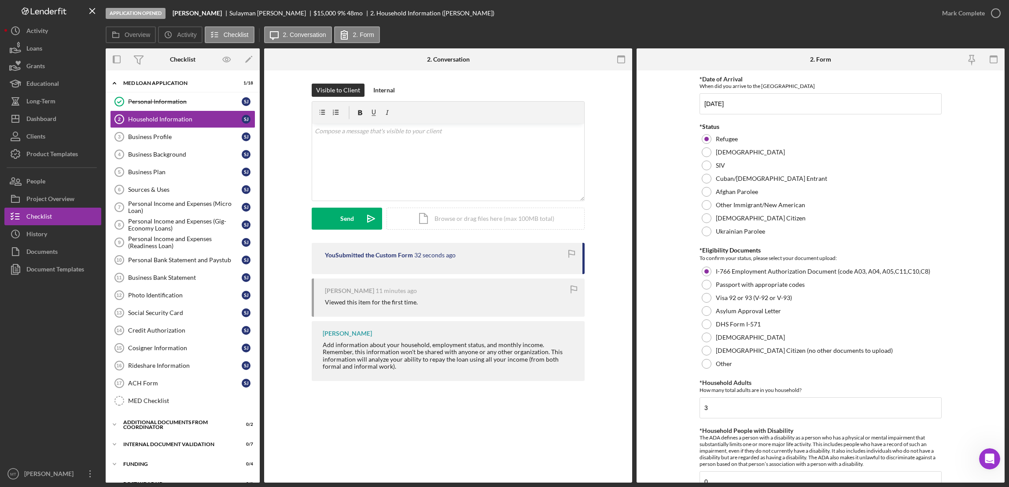
scroll to position [0, 0]
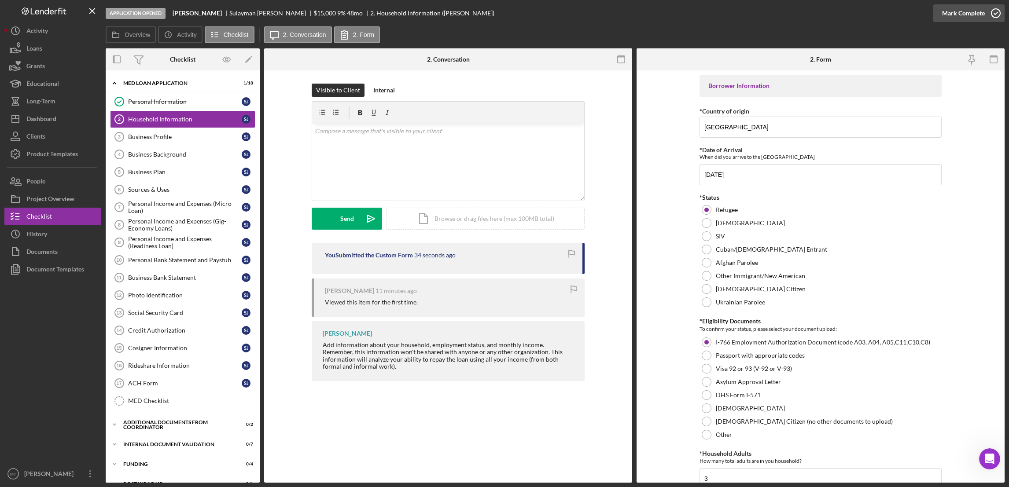
type input "5"
click at [976, 10] on div "Mark Complete" at bounding box center [963, 13] width 43 height 18
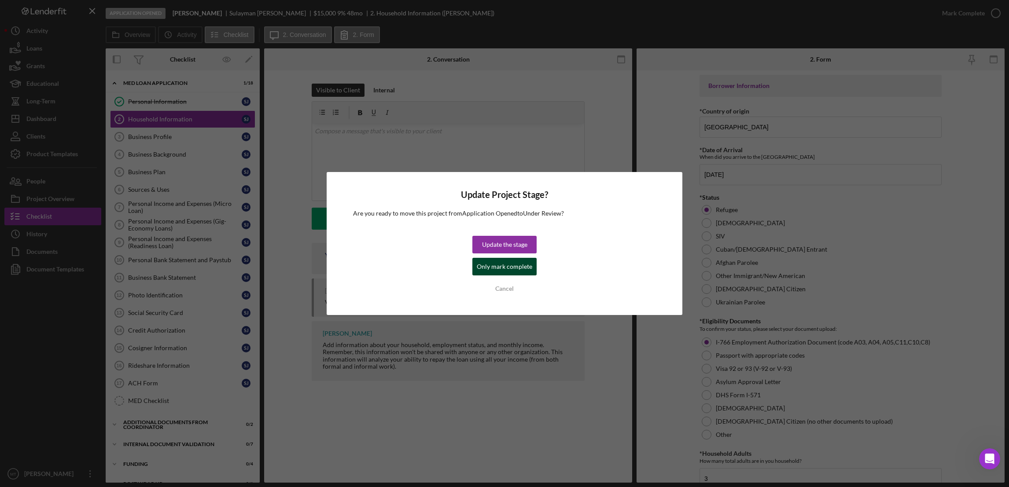
click at [501, 269] on div "Only mark complete" at bounding box center [504, 267] width 55 height 18
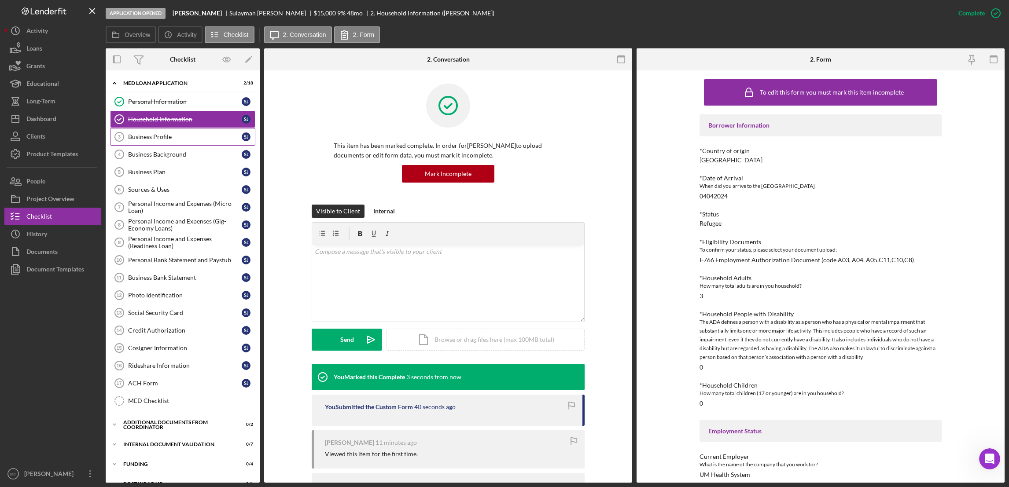
click at [149, 139] on div "Business Profile" at bounding box center [185, 136] width 114 height 7
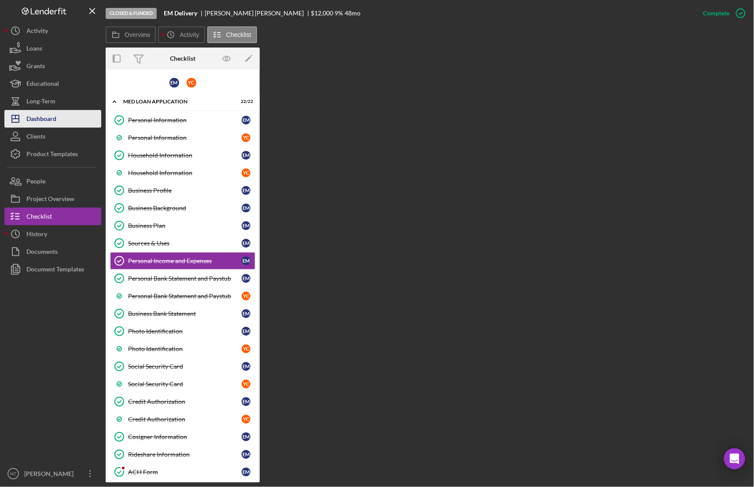
click at [48, 114] on div "Dashboard" at bounding box center [41, 120] width 30 height 20
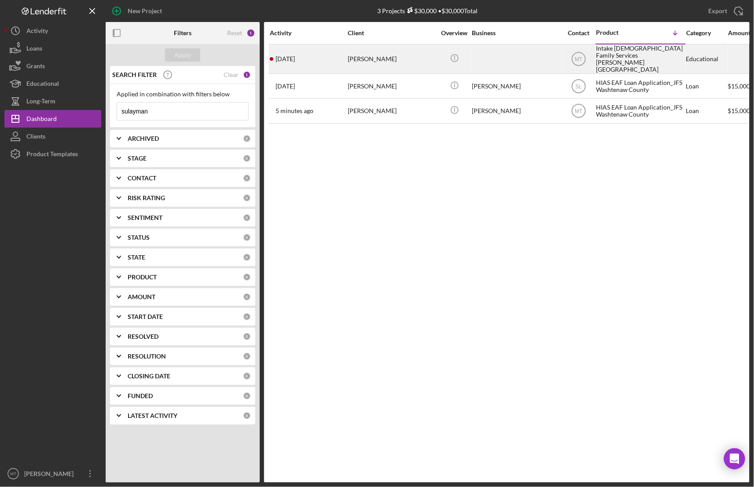
click at [605, 57] on div "Intake [DEMOGRAPHIC_DATA] Family Services [PERSON_NAME][GEOGRAPHIC_DATA]" at bounding box center [640, 59] width 88 height 28
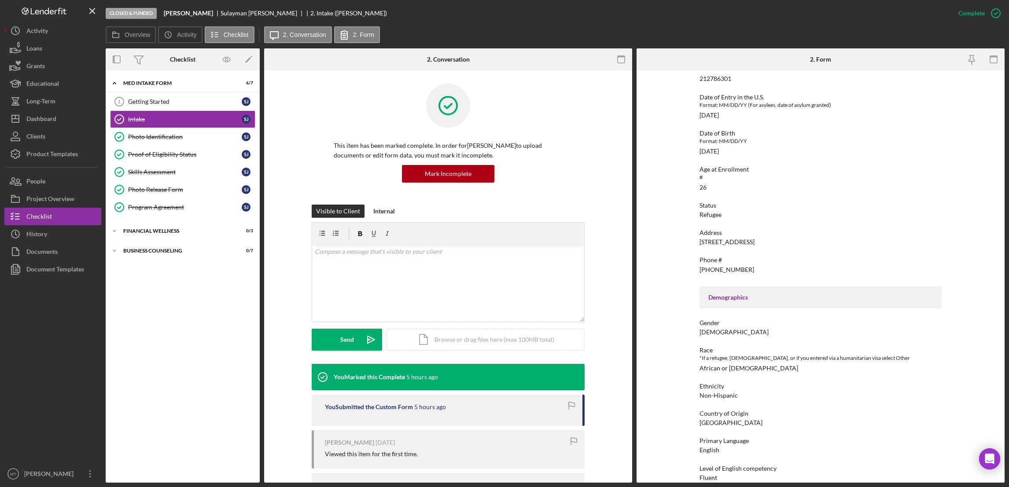
scroll to position [338, 0]
drag, startPoint x: 735, startPoint y: 110, endPoint x: 682, endPoint y: 113, distance: 53.8
click at [682, 113] on div "To edit this form you must mark this item incomplete Affiliate Office How did y…" at bounding box center [820, 276] width 368 height 412
copy div "[DATE]"
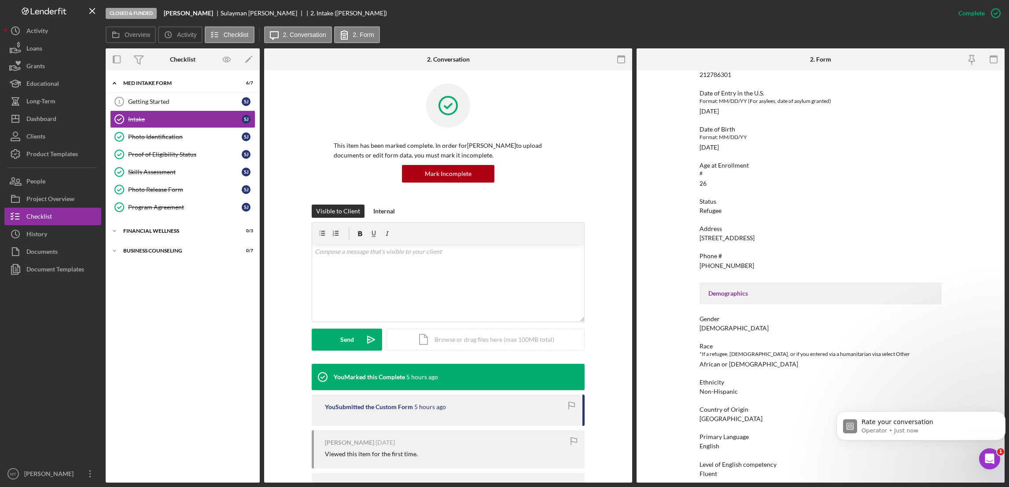
scroll to position [0, 0]
